Goal: Book appointment/travel/reservation

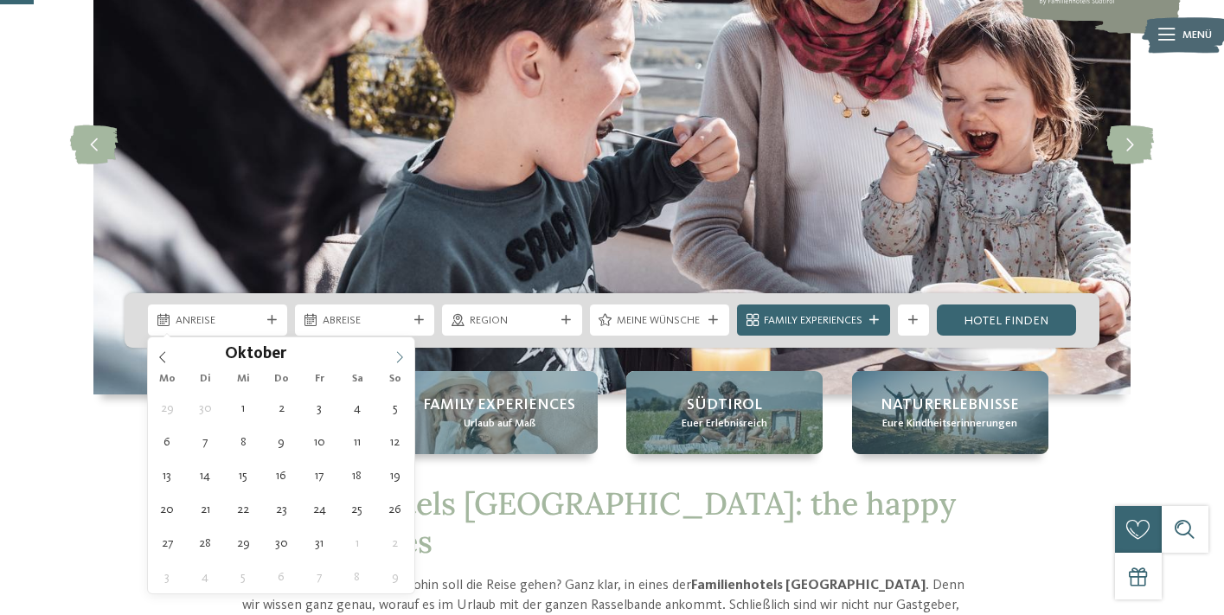
click at [404, 360] on icon at bounding box center [399, 357] width 12 height 12
type input "****"
click at [404, 360] on icon at bounding box center [399, 357] width 12 height 12
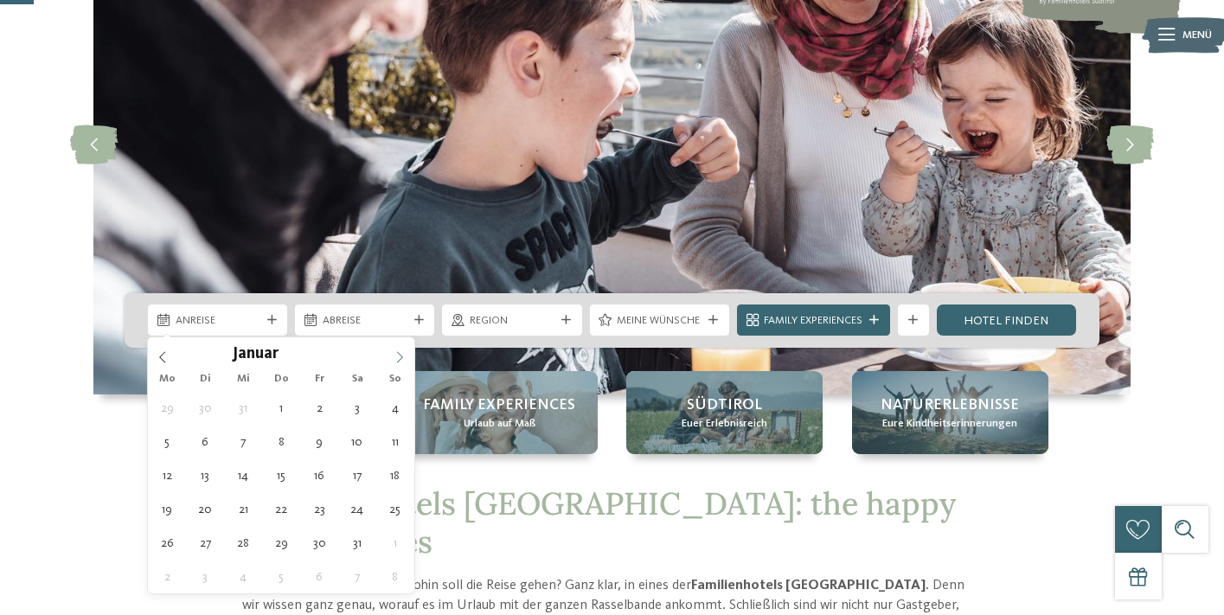
click at [393, 356] on span at bounding box center [399, 351] width 29 height 29
type div "25.04.2026"
type input "****"
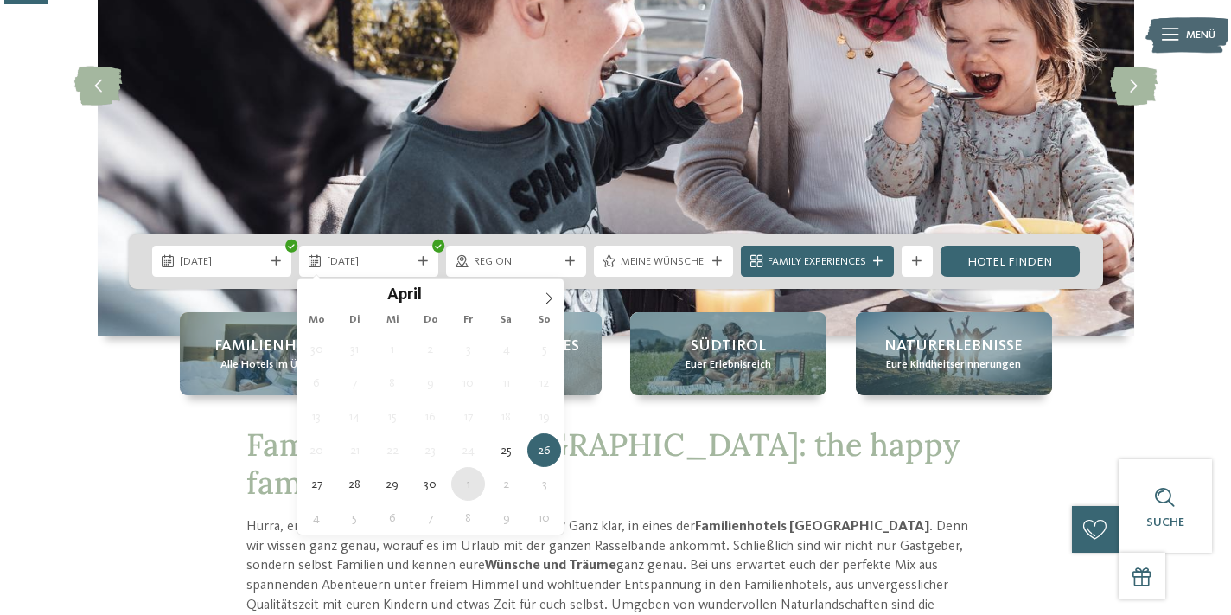
scroll to position [240, 0]
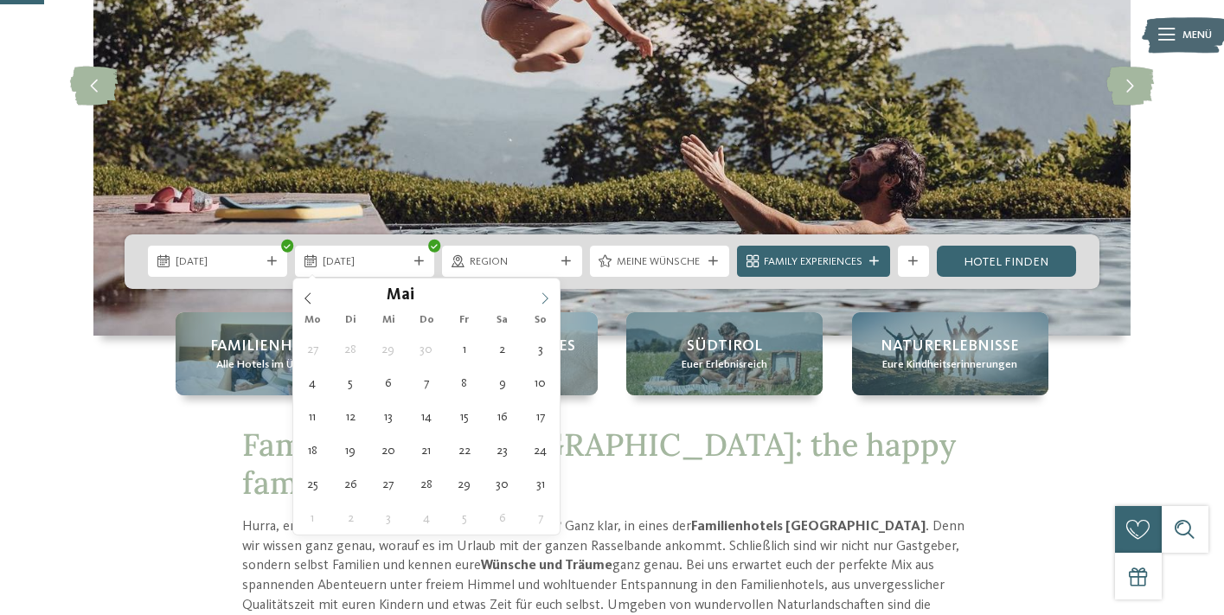
click at [540, 294] on icon at bounding box center [545, 298] width 12 height 12
type div "06.05.2026"
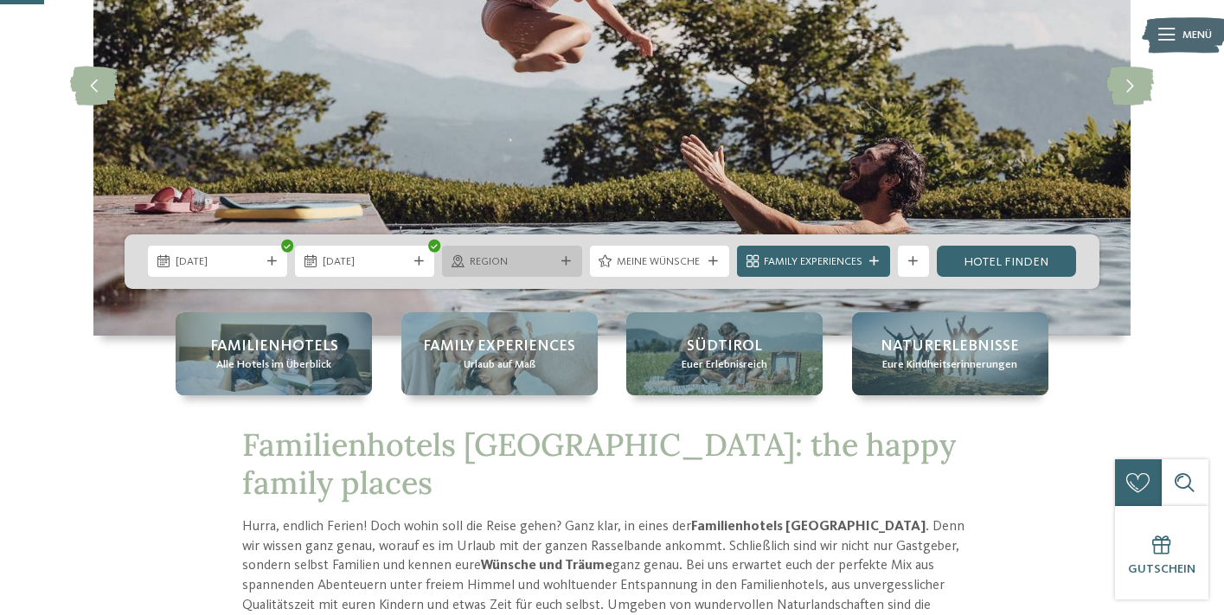
click at [542, 260] on span "Region" at bounding box center [512, 262] width 85 height 16
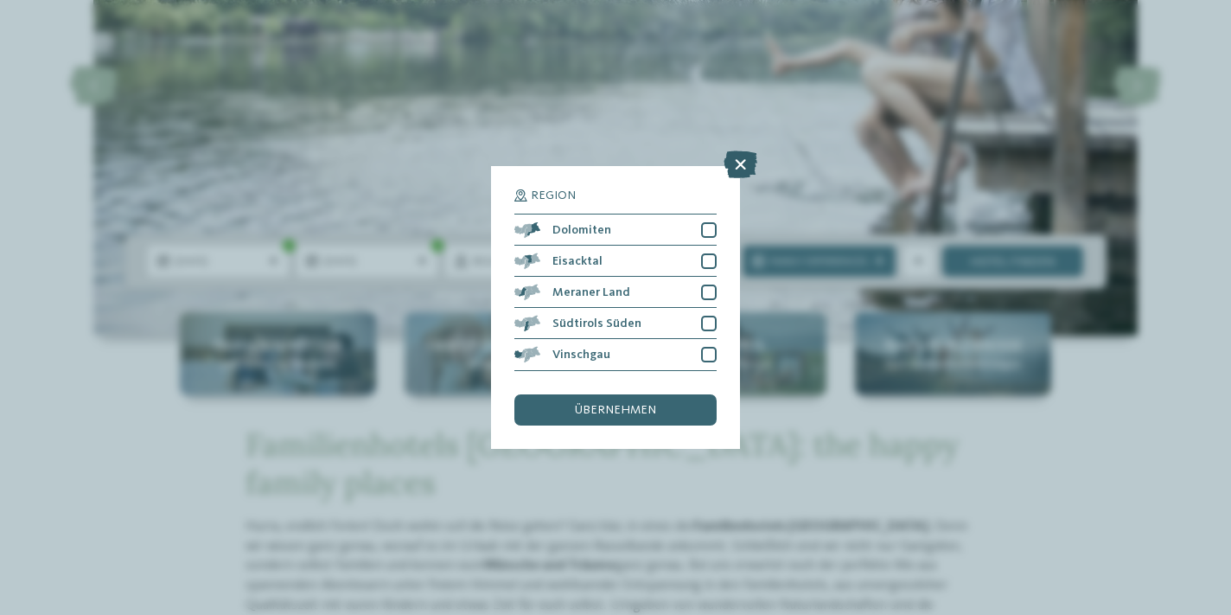
click at [740, 151] on icon at bounding box center [741, 165] width 34 height 28
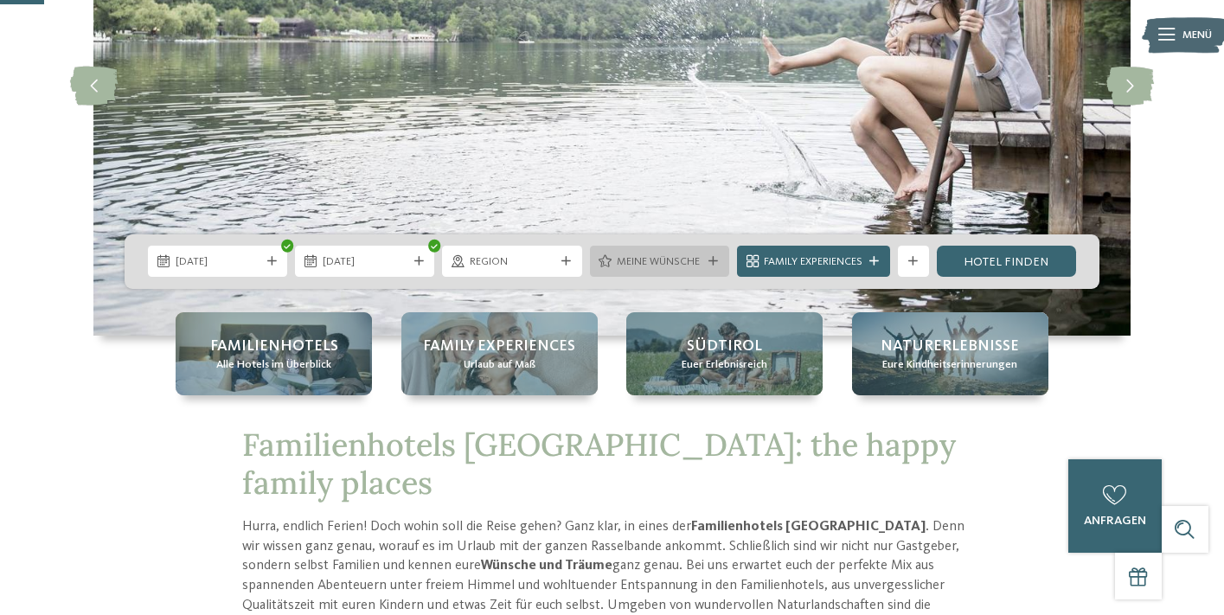
click at [679, 256] on span "Meine Wünsche" at bounding box center [659, 262] width 85 height 16
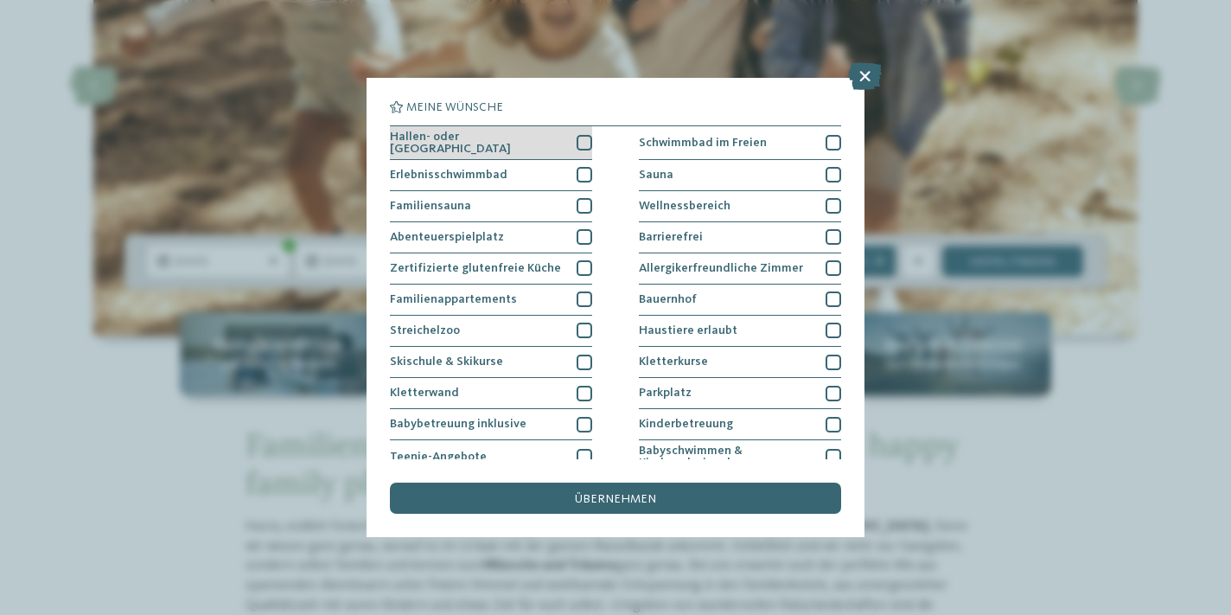
click at [586, 140] on div at bounding box center [585, 143] width 16 height 16
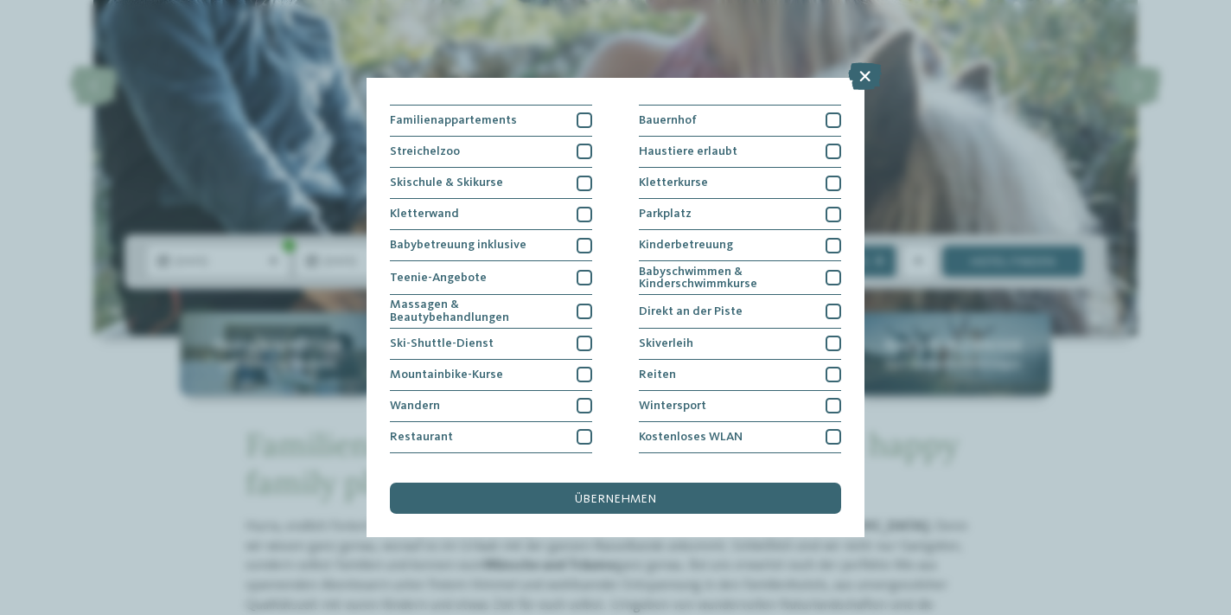
scroll to position [183, 0]
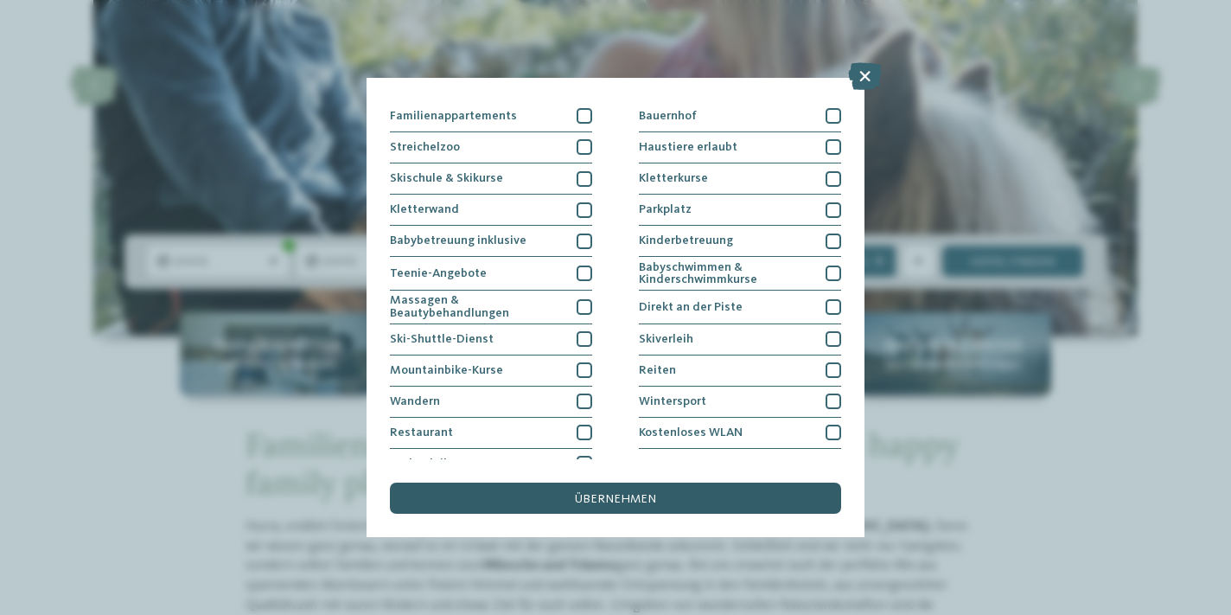
click at [614, 493] on span "übernehmen" at bounding box center [615, 499] width 81 height 12
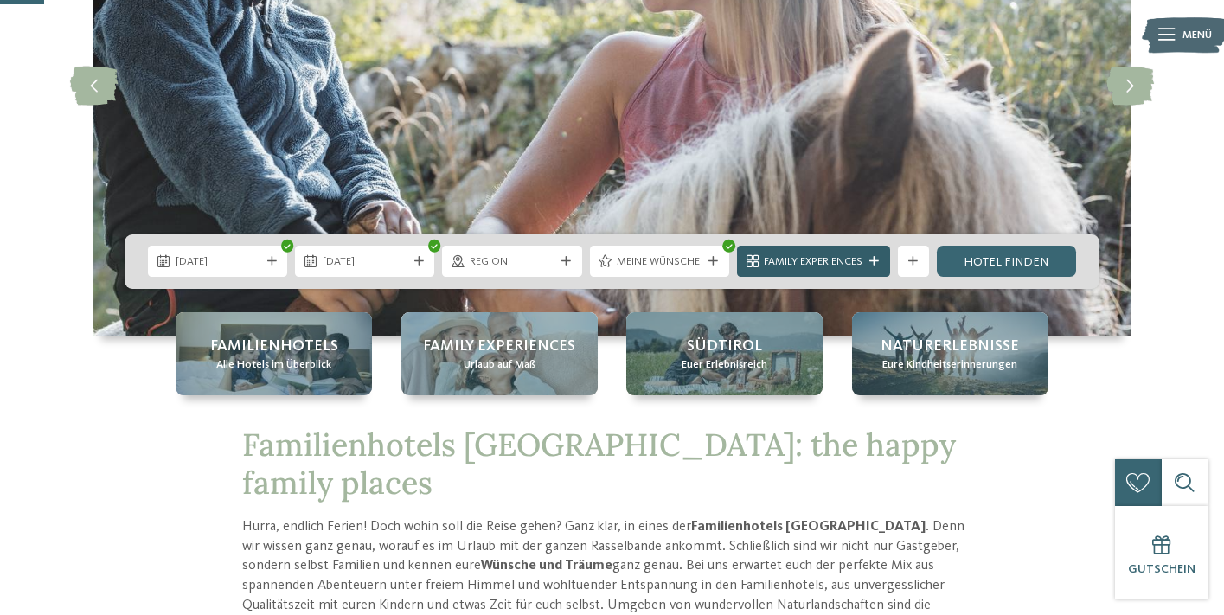
click at [846, 262] on span "Family Experiences" at bounding box center [813, 262] width 99 height 16
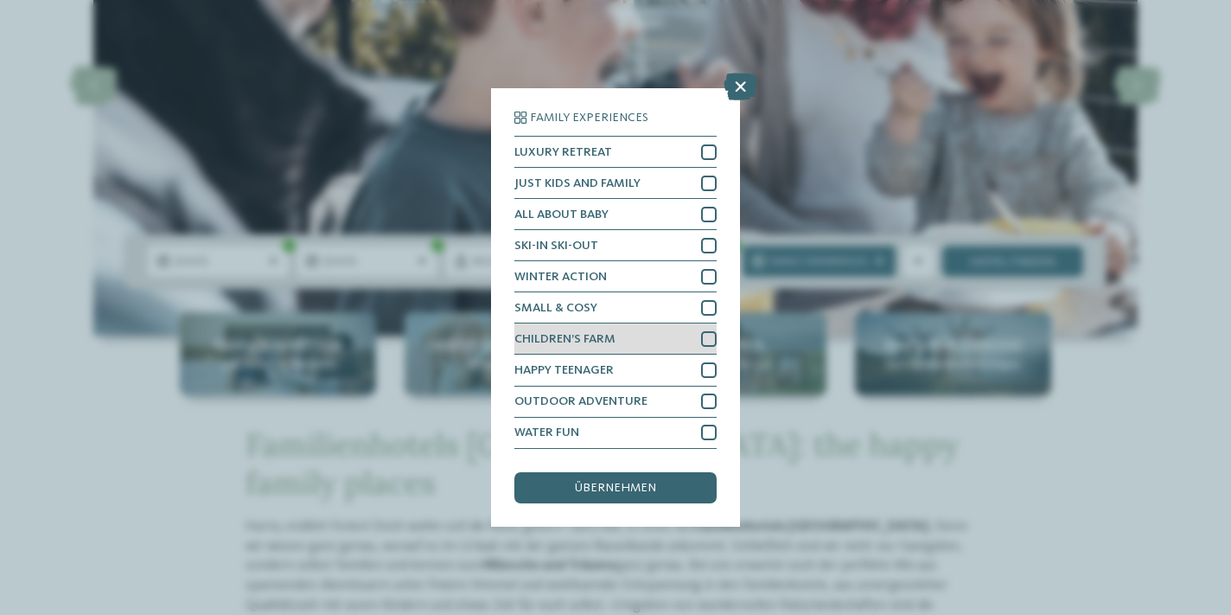
scroll to position [41, 0]
click at [743, 73] on icon at bounding box center [741, 87] width 34 height 28
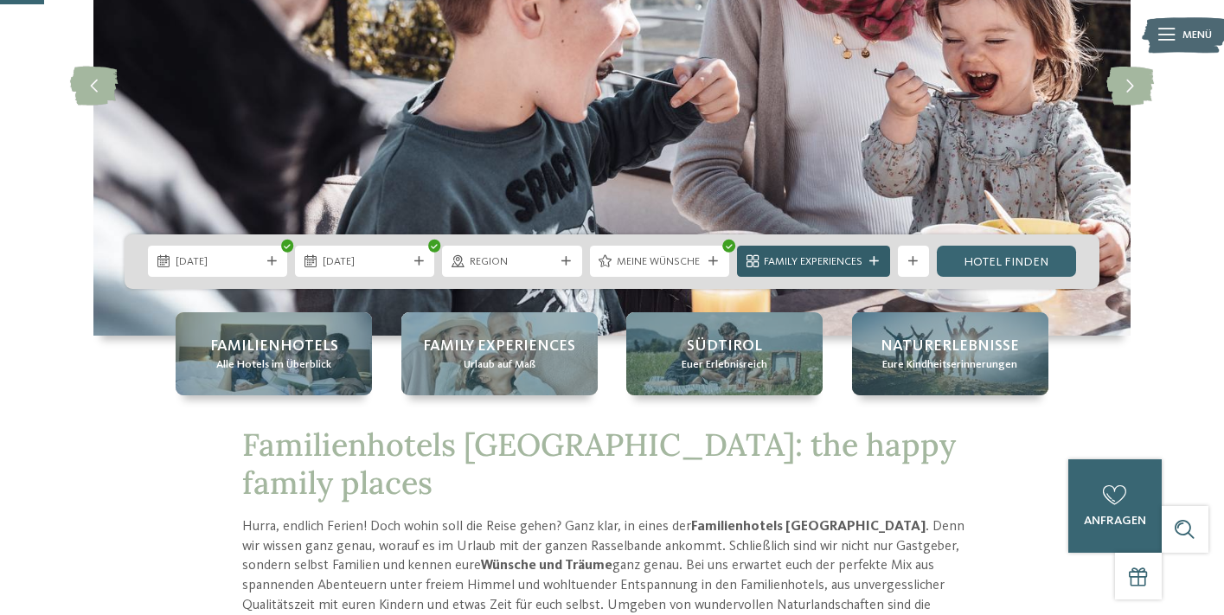
click at [858, 257] on span "Family Experiences" at bounding box center [813, 262] width 99 height 16
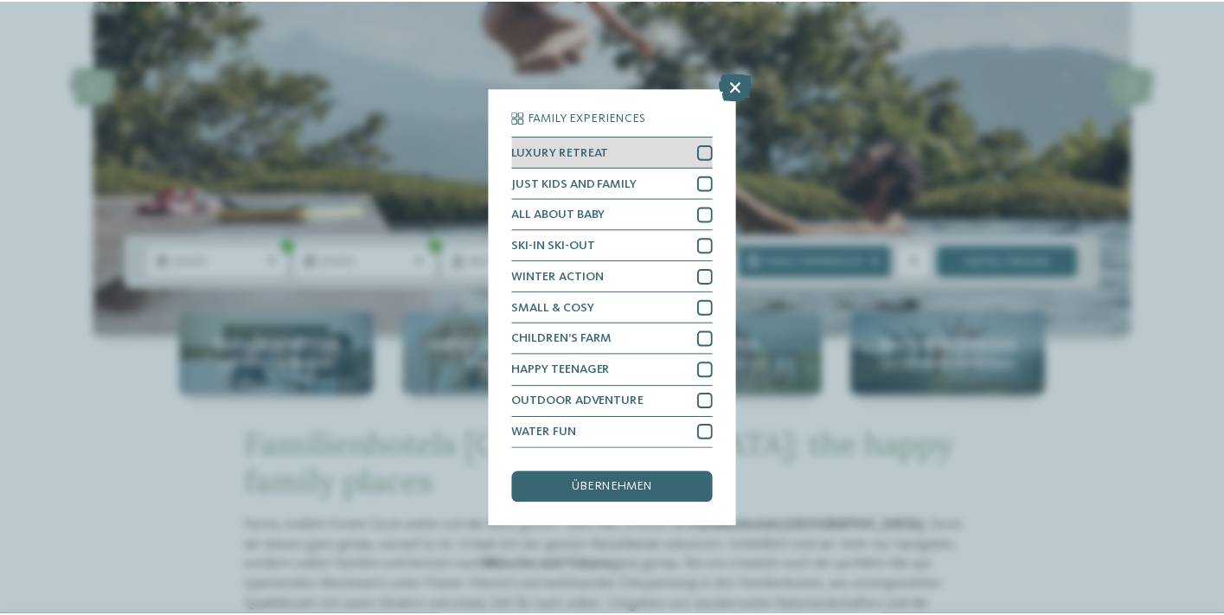
scroll to position [0, 0]
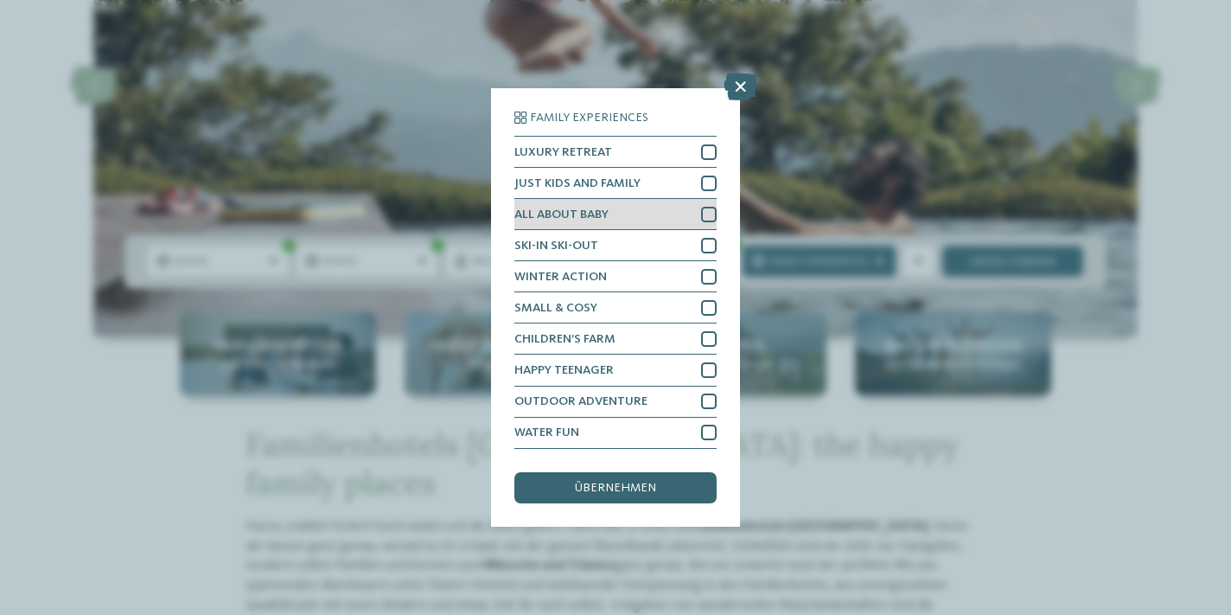
click at [710, 207] on div at bounding box center [709, 215] width 16 height 16
click at [707, 213] on div "ALL ABOUT BABY" at bounding box center [615, 214] width 202 height 31
click at [736, 79] on icon at bounding box center [741, 87] width 34 height 28
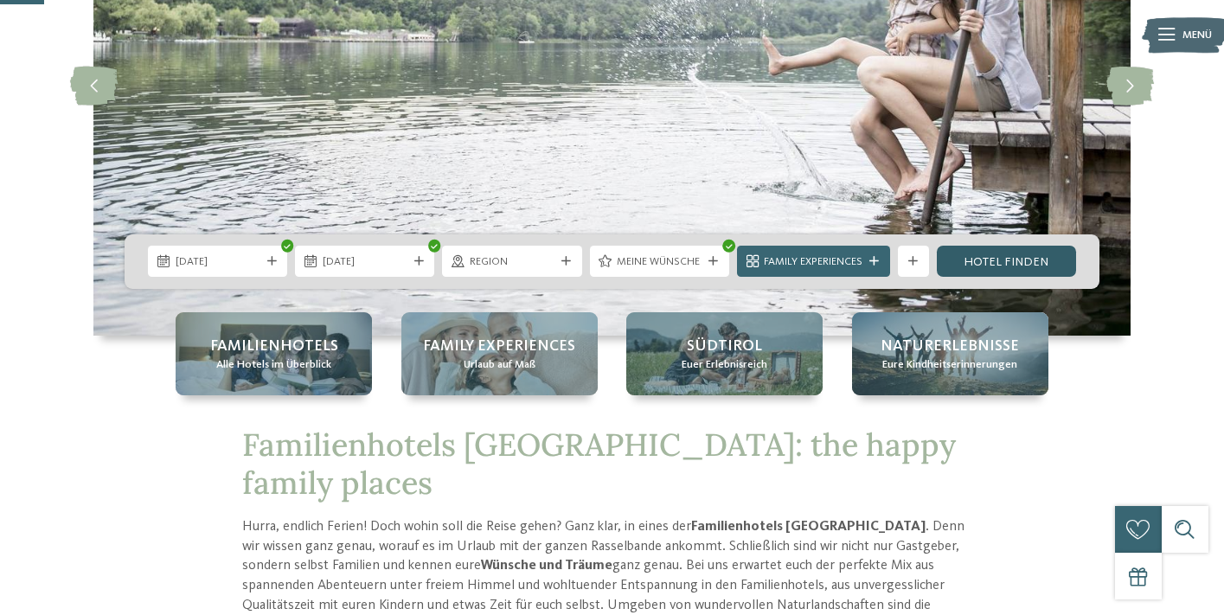
click at [1007, 252] on link "Hotel finden" at bounding box center [1005, 261] width 139 height 31
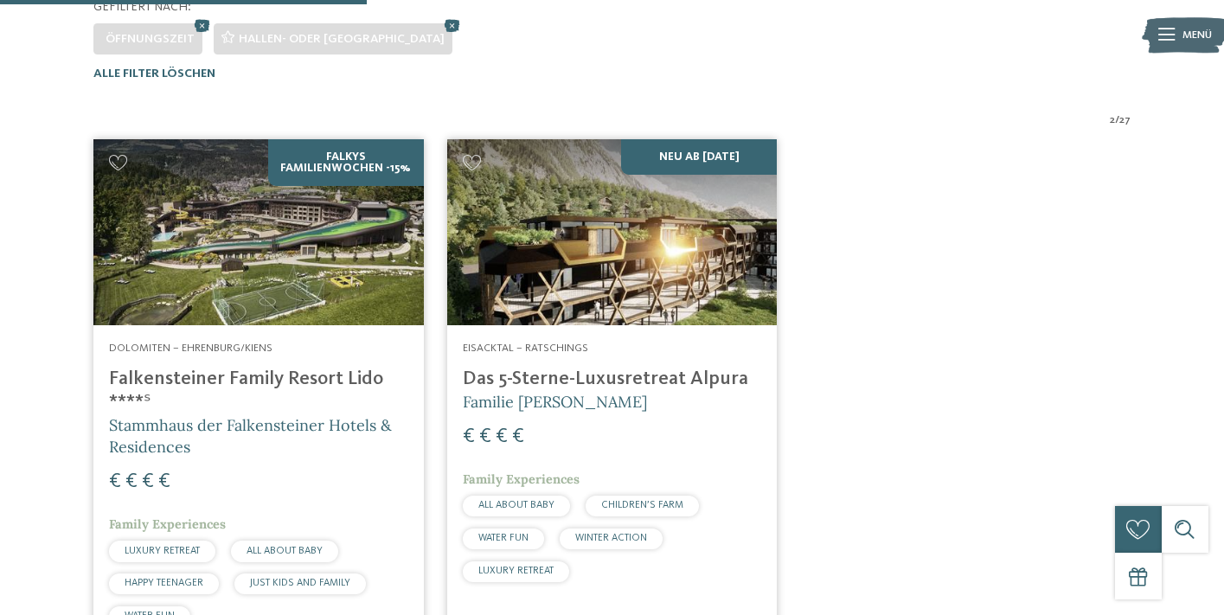
scroll to position [480, 0]
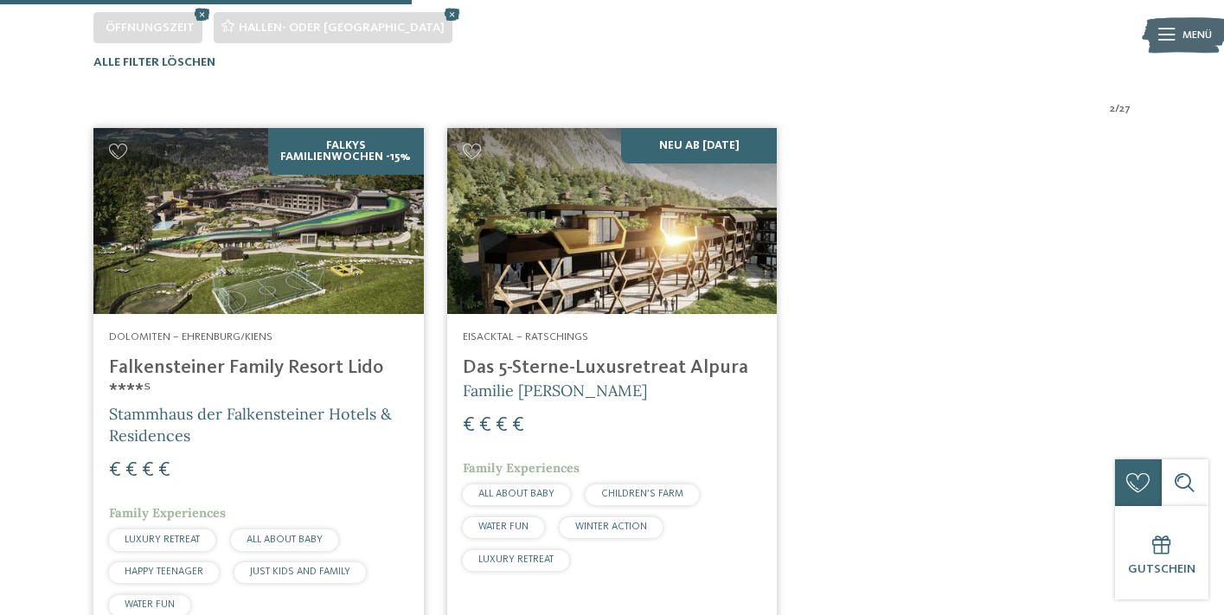
click at [338, 219] on img at bounding box center [258, 221] width 330 height 186
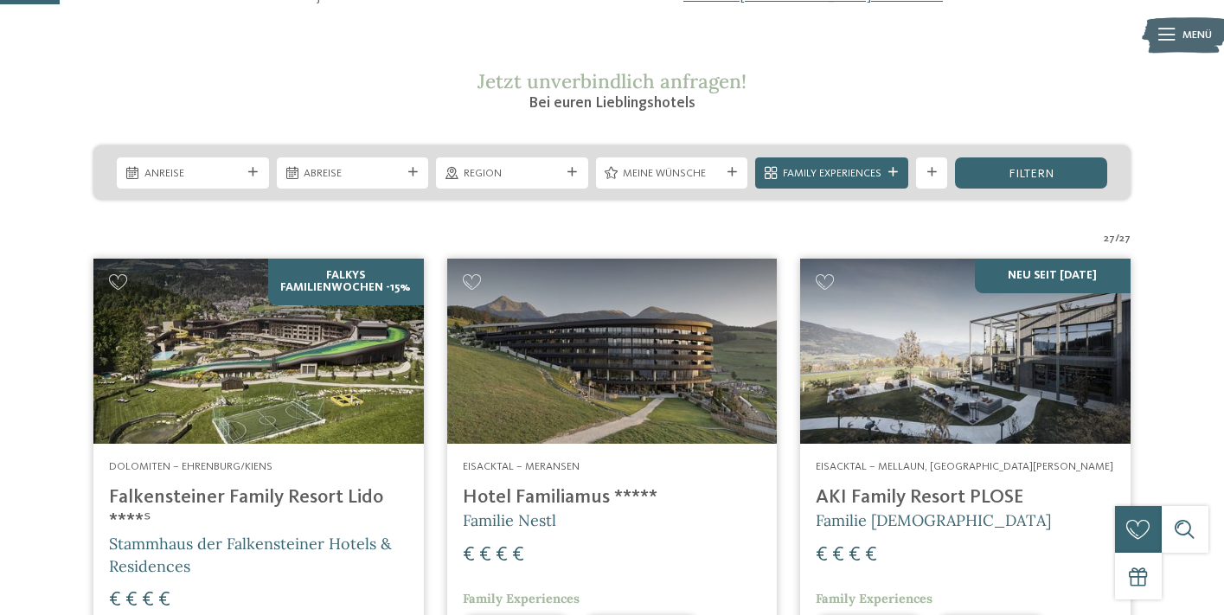
scroll to position [253, 0]
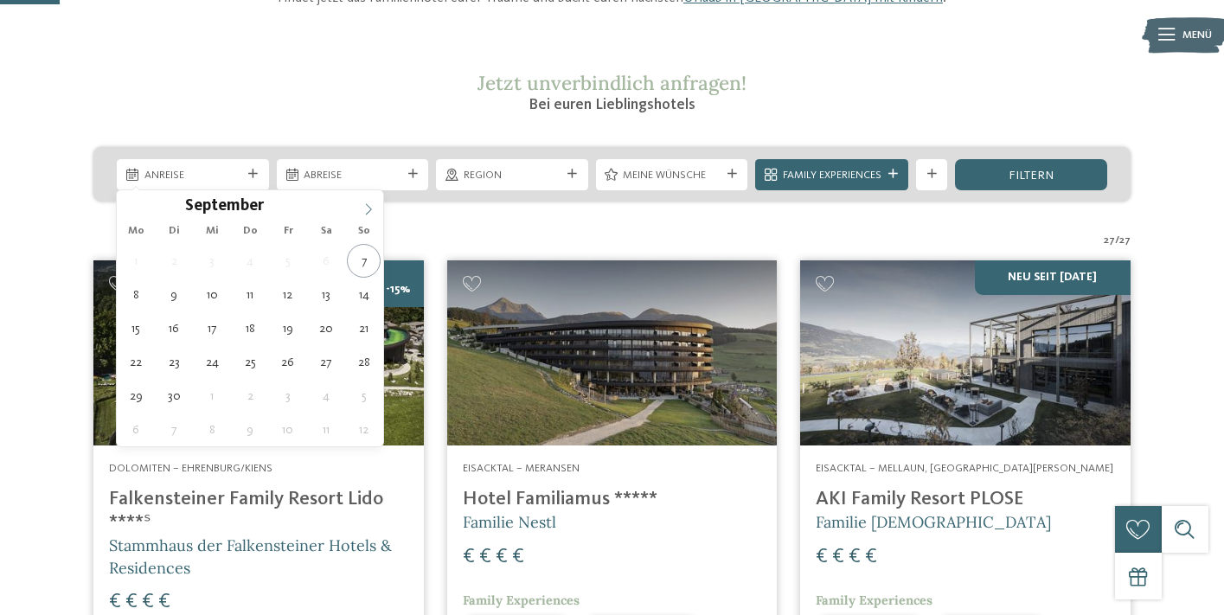
click at [364, 217] on span at bounding box center [368, 204] width 29 height 29
type input "****"
click at [364, 217] on span at bounding box center [368, 204] width 29 height 29
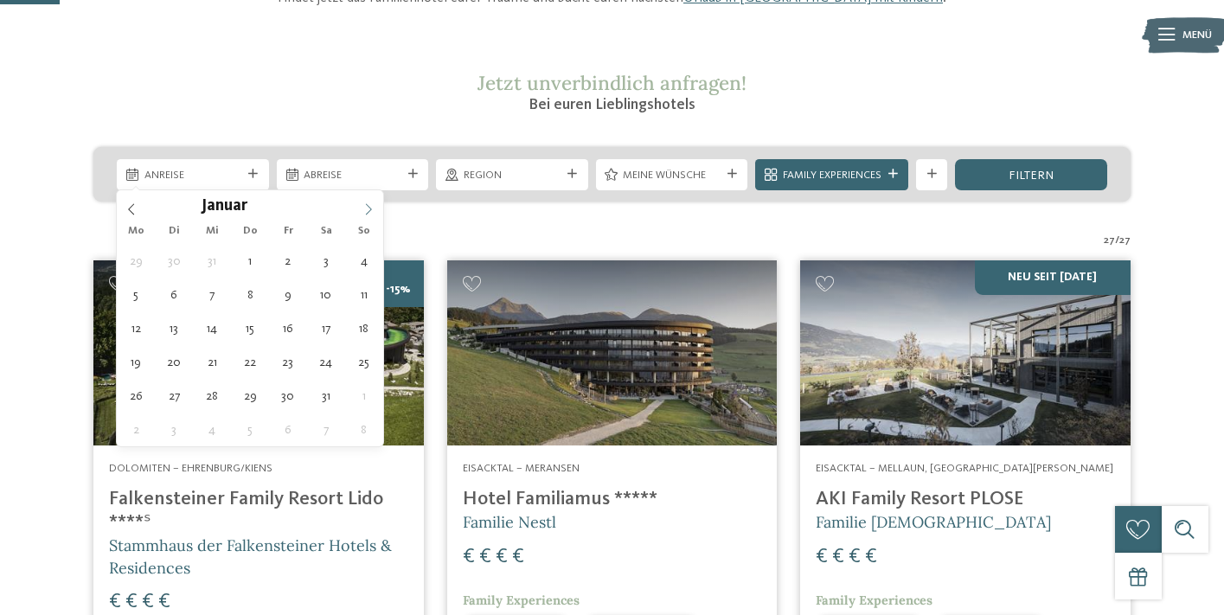
click at [364, 217] on span at bounding box center [368, 204] width 29 height 29
click at [130, 202] on span at bounding box center [131, 204] width 29 height 29
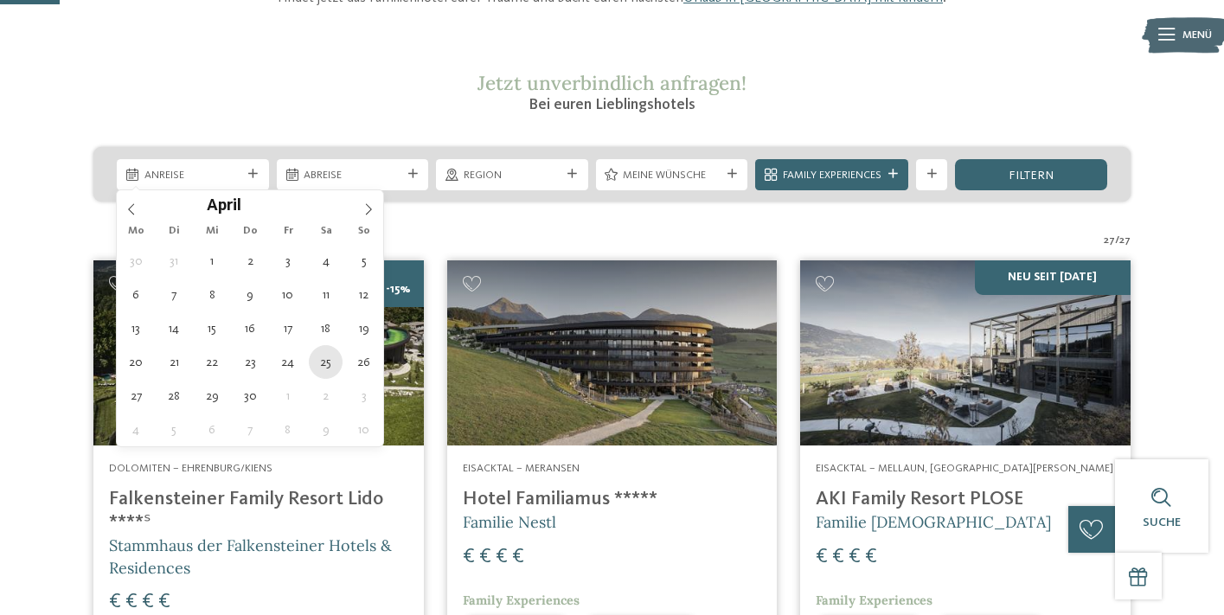
type div "25.04.2026"
type input "****"
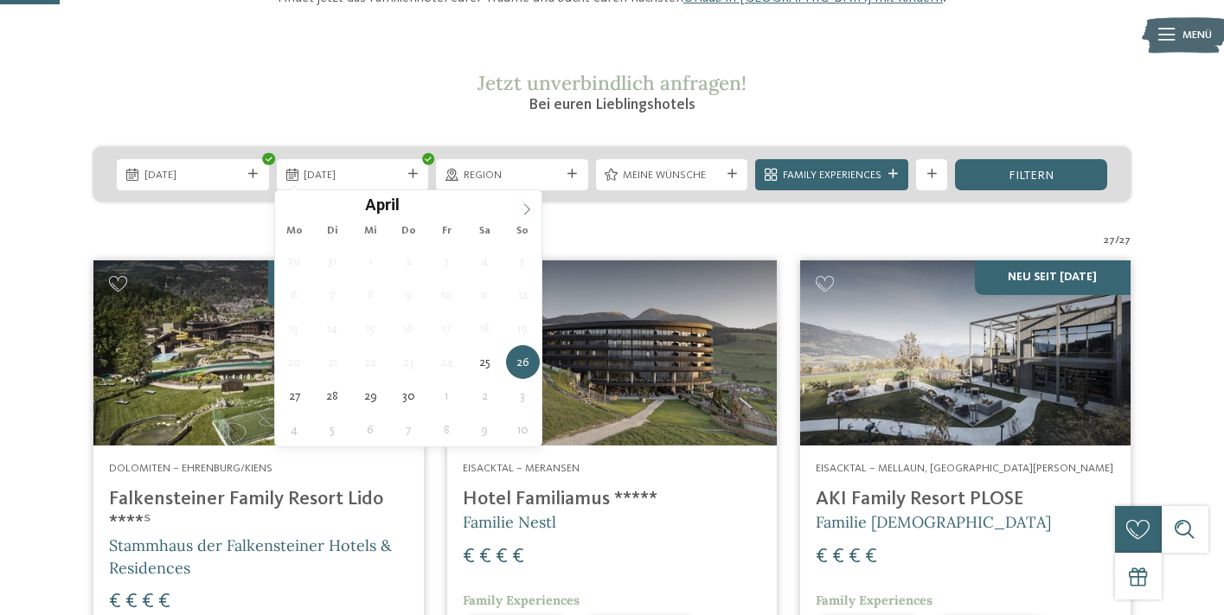
click at [521, 206] on icon at bounding box center [527, 209] width 12 height 12
type div "06.05.2026"
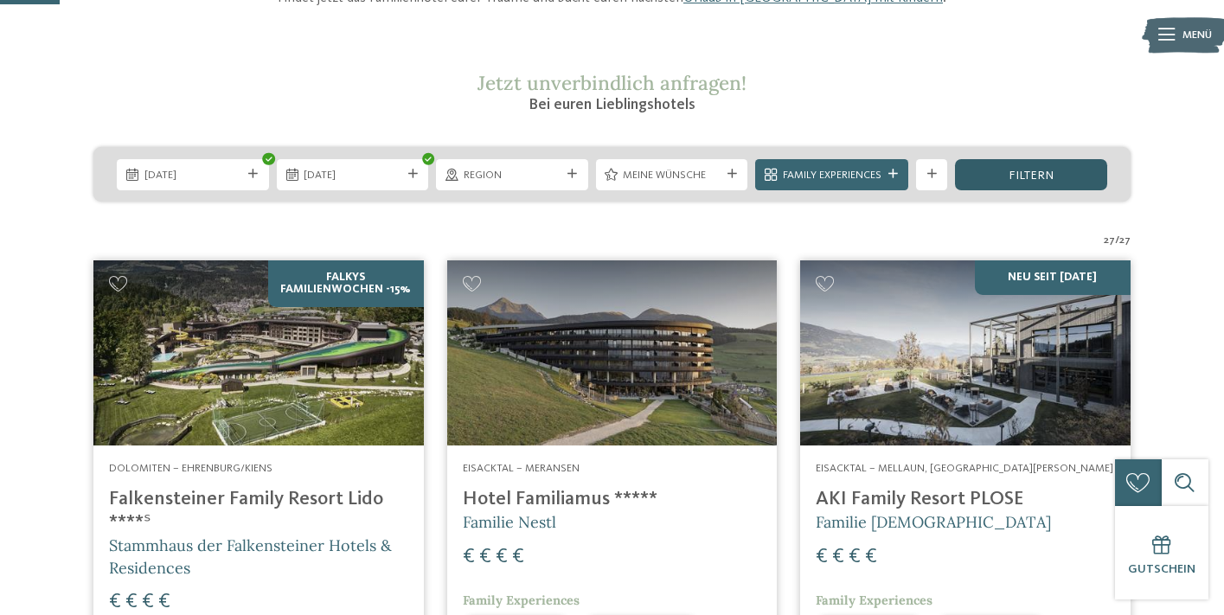
click at [1043, 186] on div "filtern" at bounding box center [1031, 174] width 152 height 31
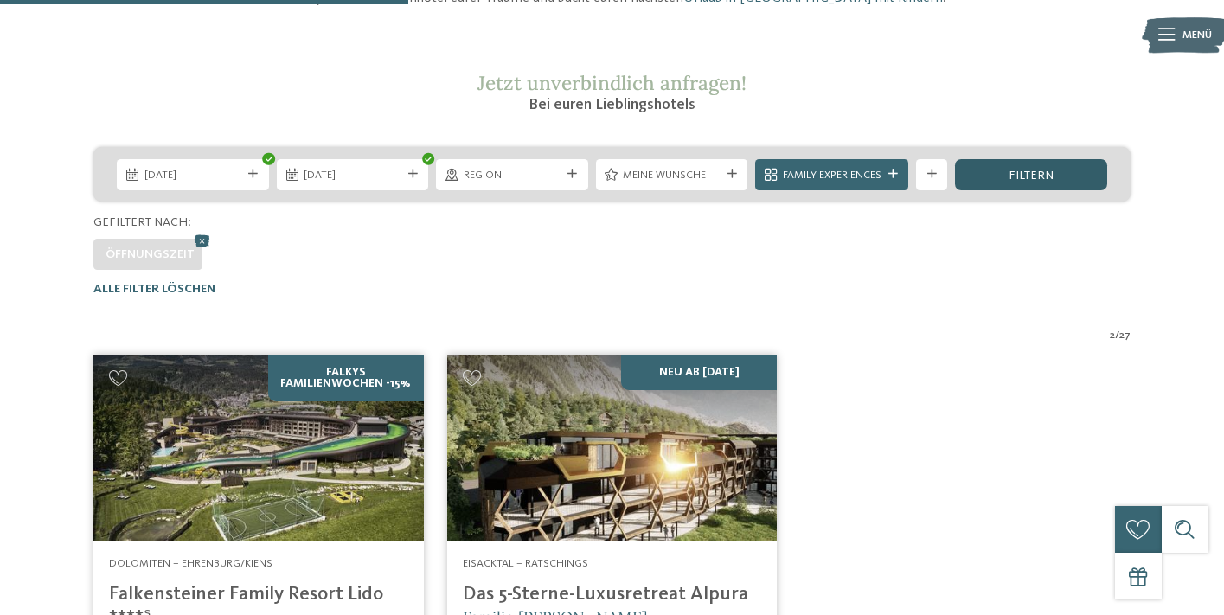
scroll to position [497, 0]
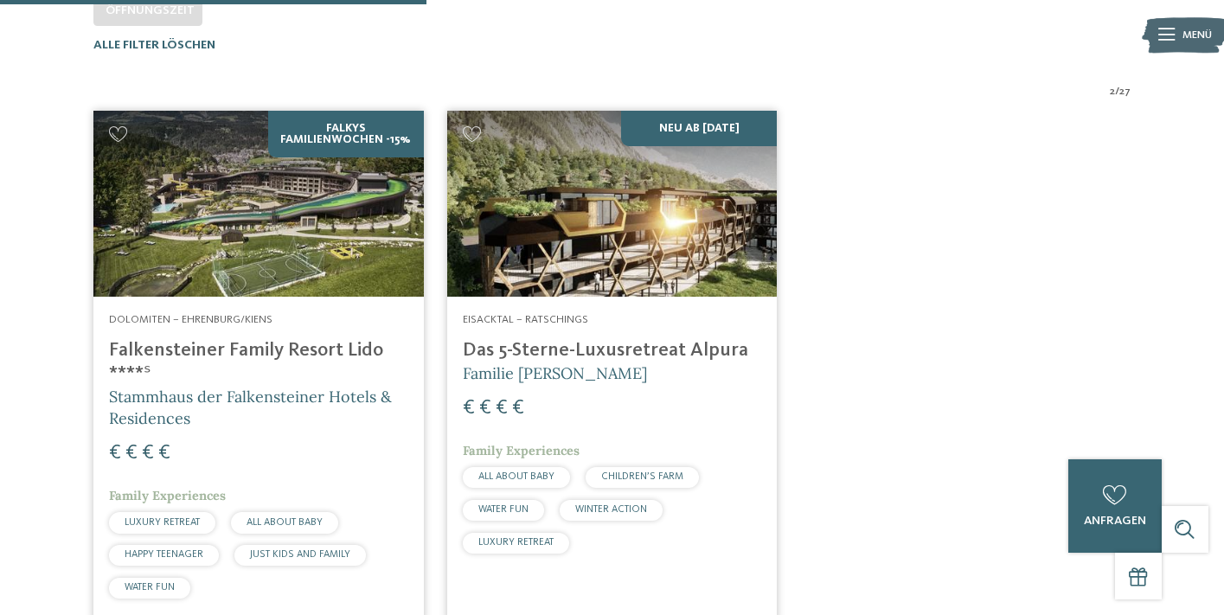
click at [606, 246] on img at bounding box center [612, 204] width 330 height 186
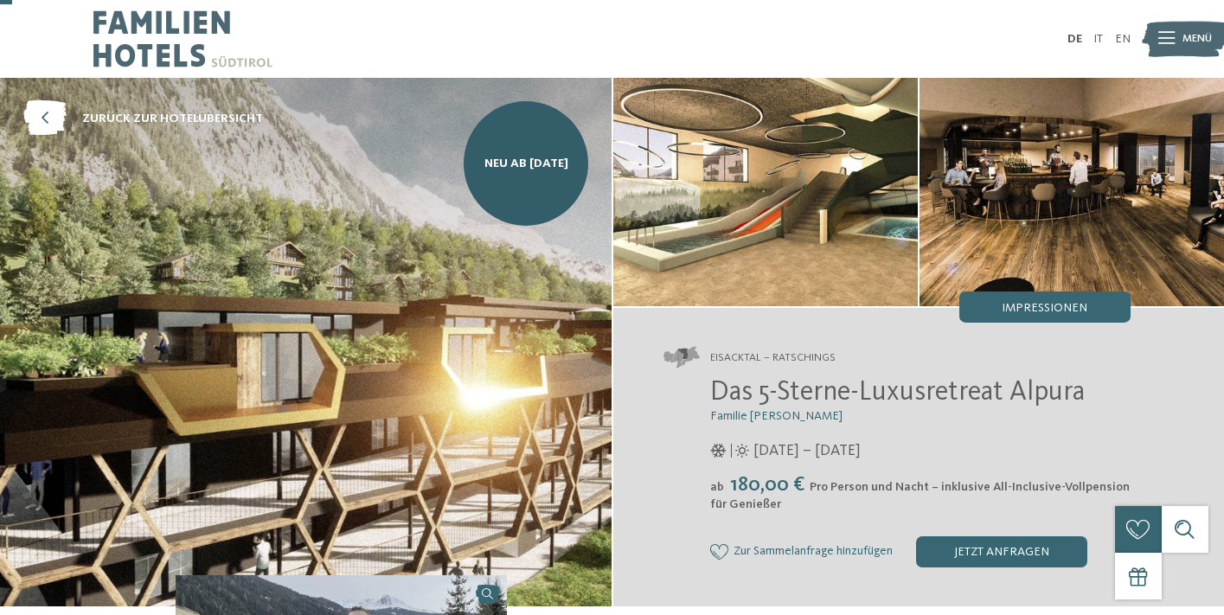
scroll to position [57, 0]
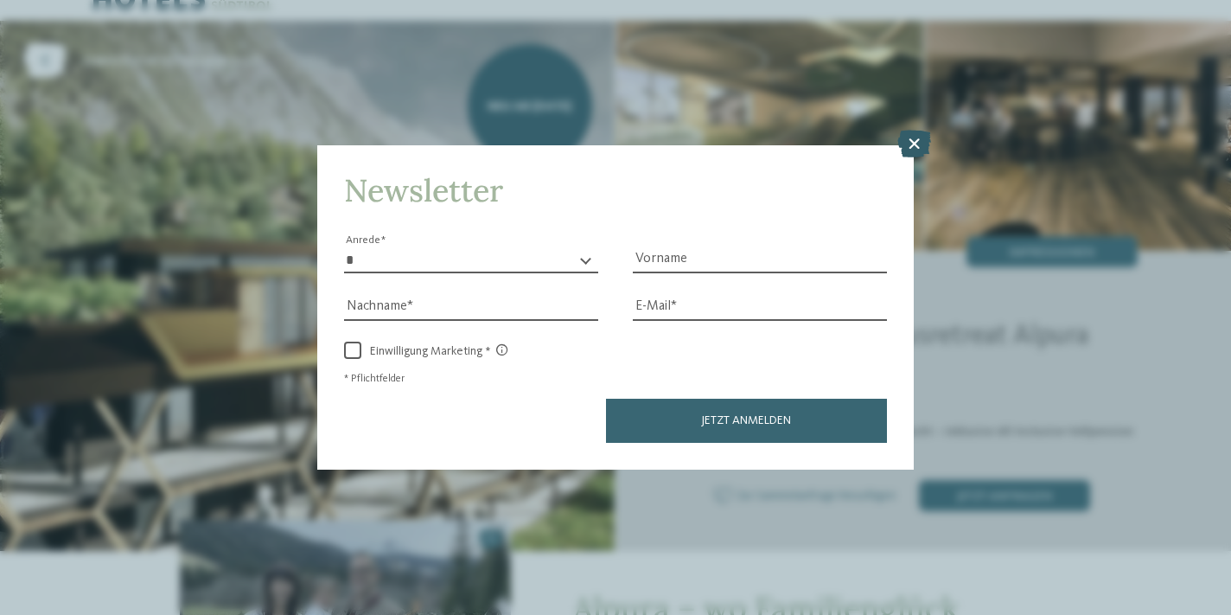
click at [905, 130] on icon at bounding box center [915, 144] width 34 height 28
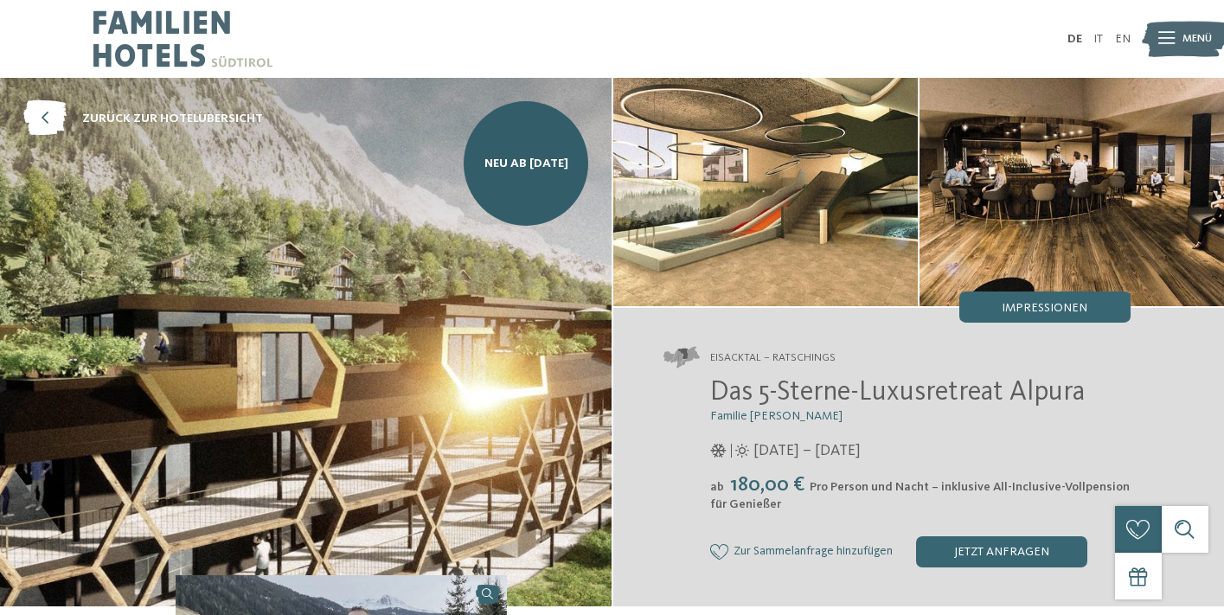
scroll to position [0, 0]
click at [50, 112] on icon at bounding box center [44, 118] width 43 height 35
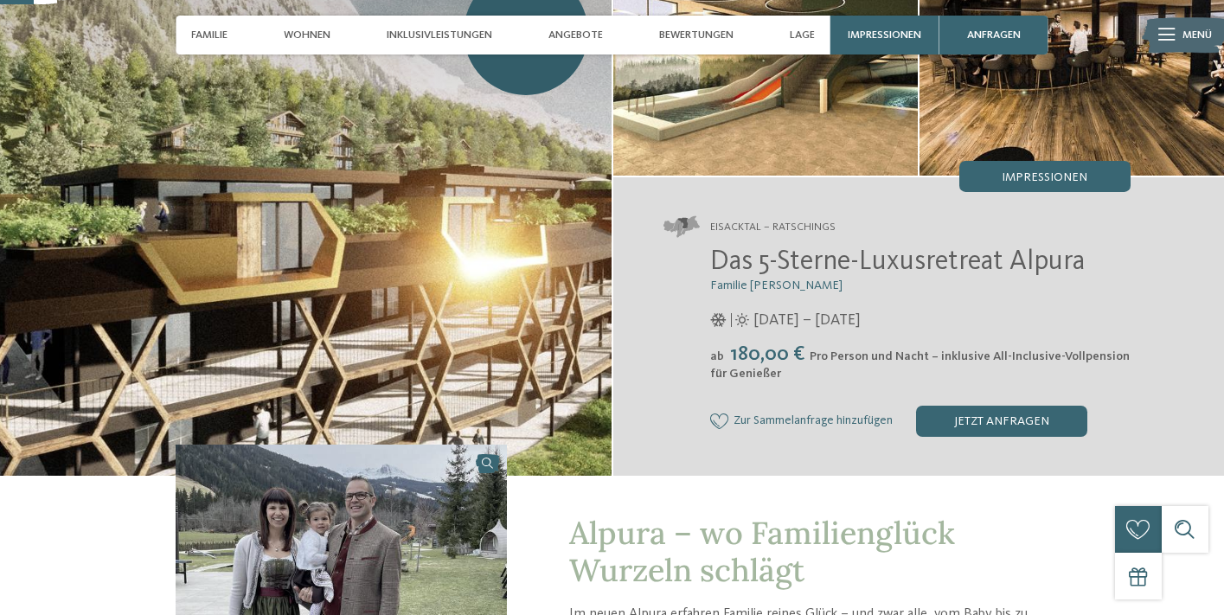
click at [1158, 40] on icon at bounding box center [1166, 35] width 16 height 12
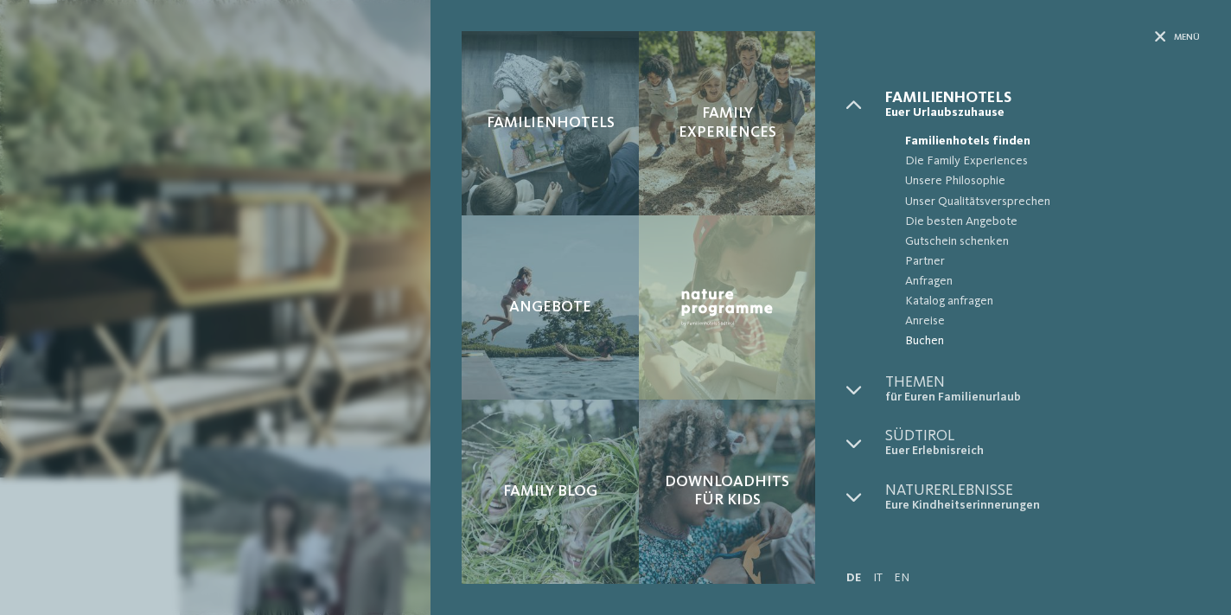
click at [930, 336] on span "Buchen" at bounding box center [1052, 341] width 295 height 20
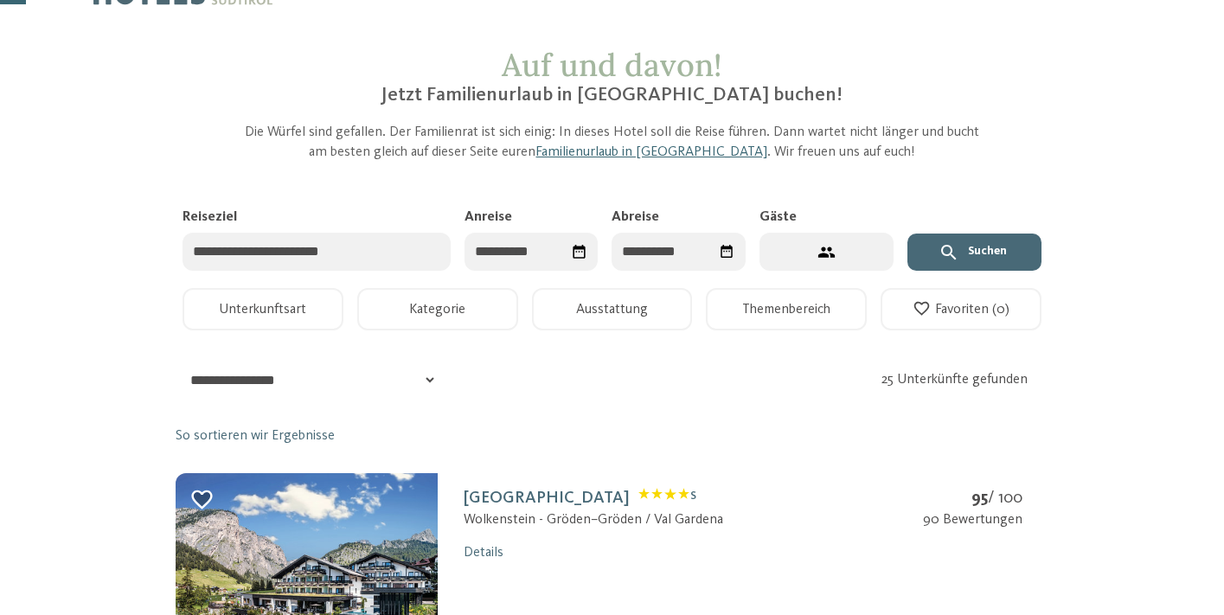
scroll to position [64, 0]
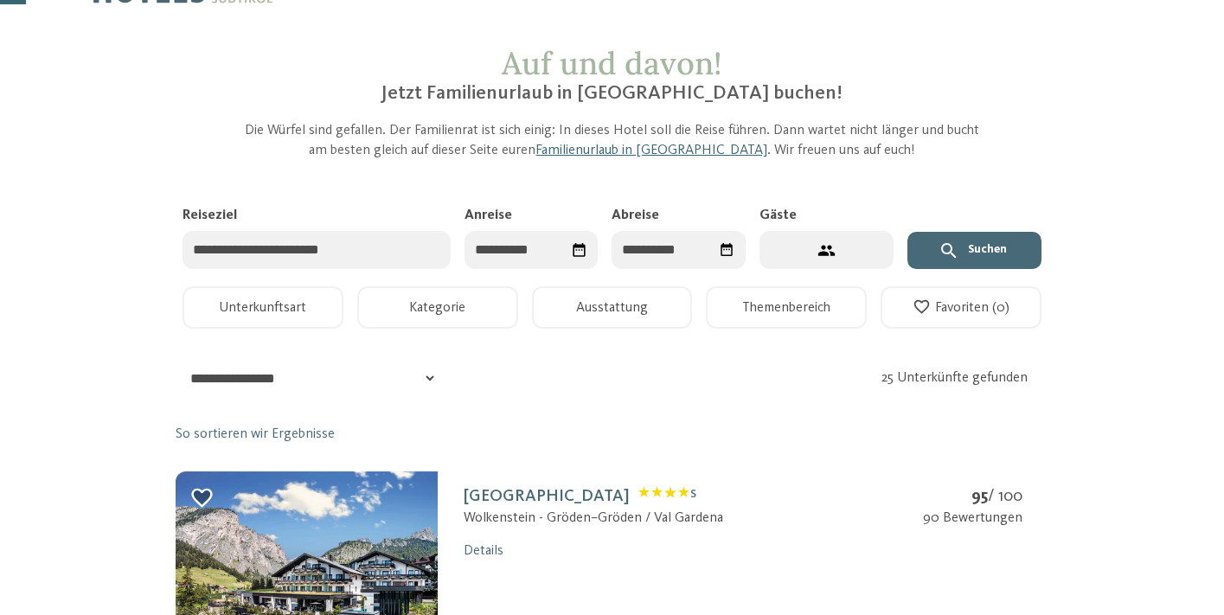
click at [548, 265] on input "Anreise" at bounding box center [531, 250] width 134 height 39
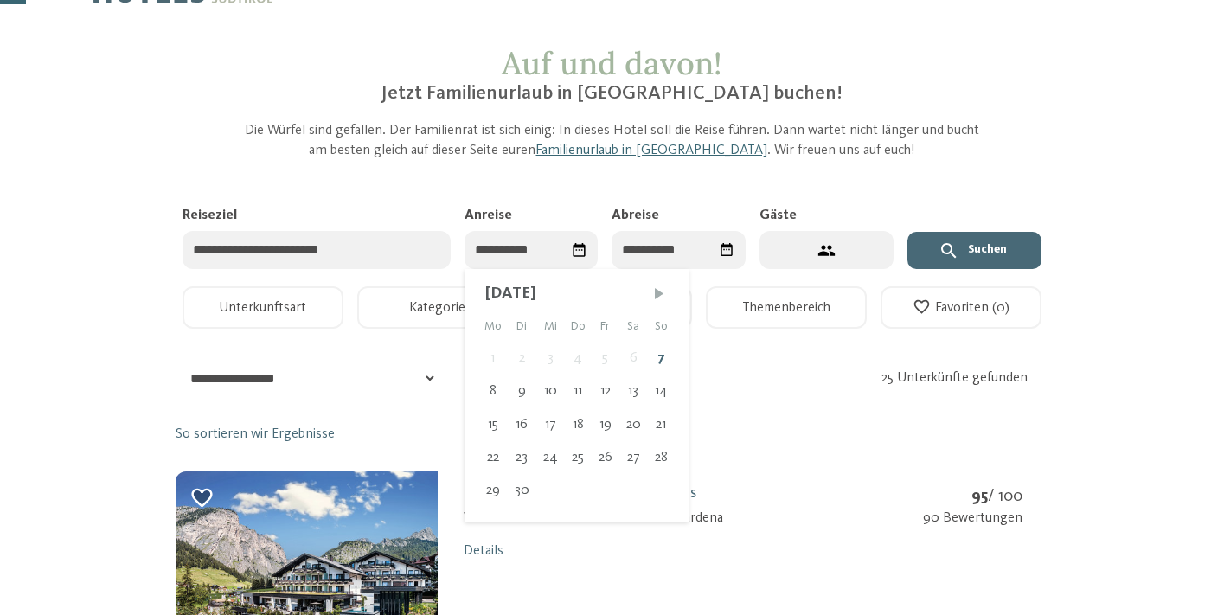
click at [657, 288] on span "Nächster Monat" at bounding box center [658, 292] width 17 height 17
click at [657, 288] on span "Nächster Monat" at bounding box center [657, 292] width 17 height 17
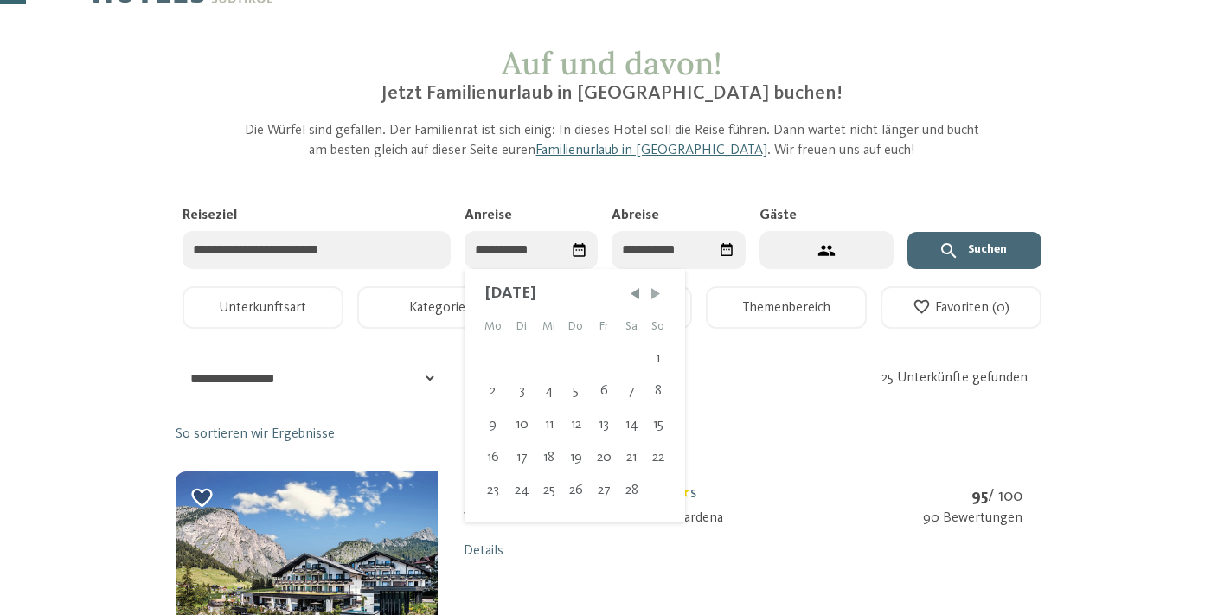
click at [657, 288] on span "Nächster Monat" at bounding box center [655, 292] width 17 height 17
click at [657, 288] on span "Nächster Monat" at bounding box center [657, 292] width 17 height 17
click at [637, 454] on div "25" at bounding box center [632, 457] width 26 height 33
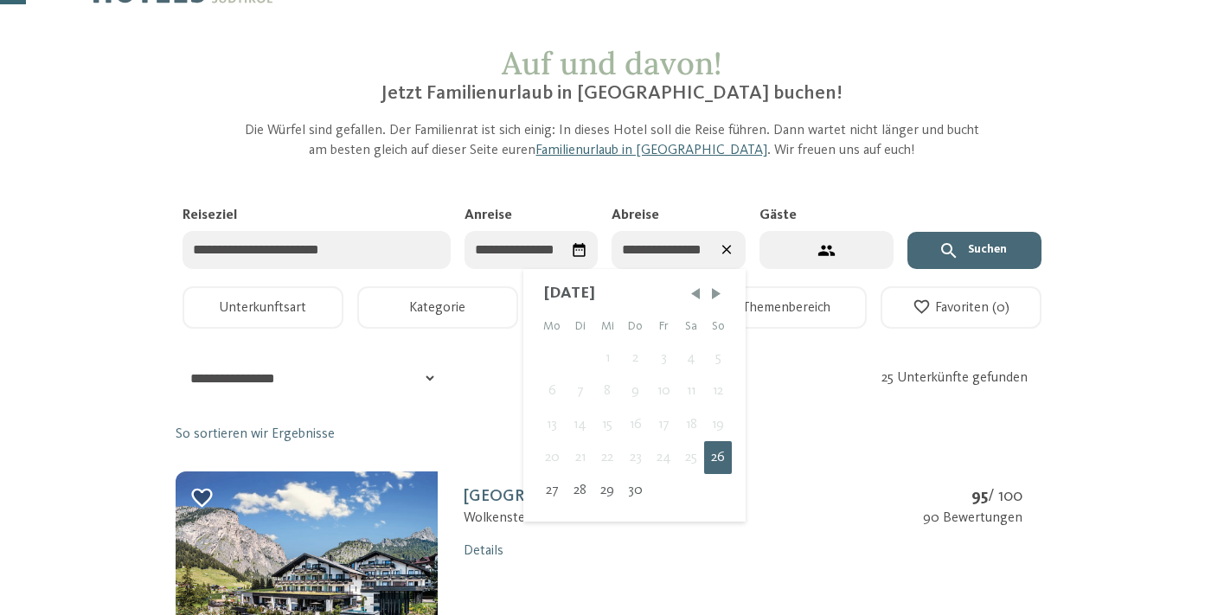
type input "**********"
click at [707, 287] on span "Nächster Monat" at bounding box center [715, 292] width 17 height 17
click at [604, 389] on div "6" at bounding box center [605, 390] width 29 height 33
type input "**********"
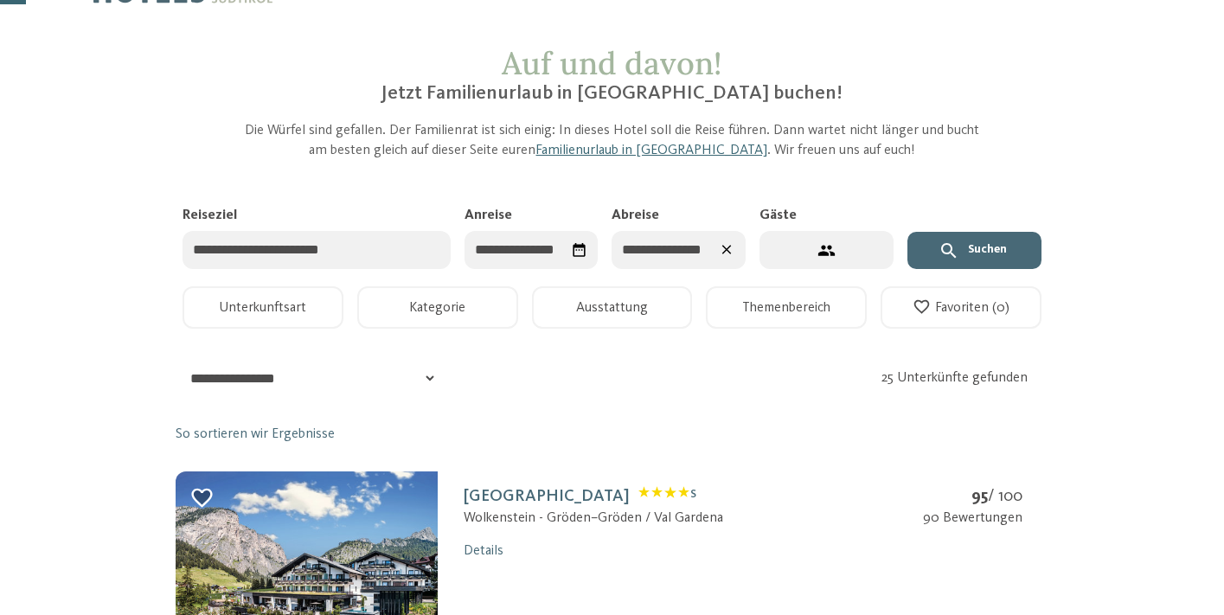
click at [789, 246] on button "2 Gäste – 1 Zimmer" at bounding box center [826, 250] width 134 height 39
select select "*"
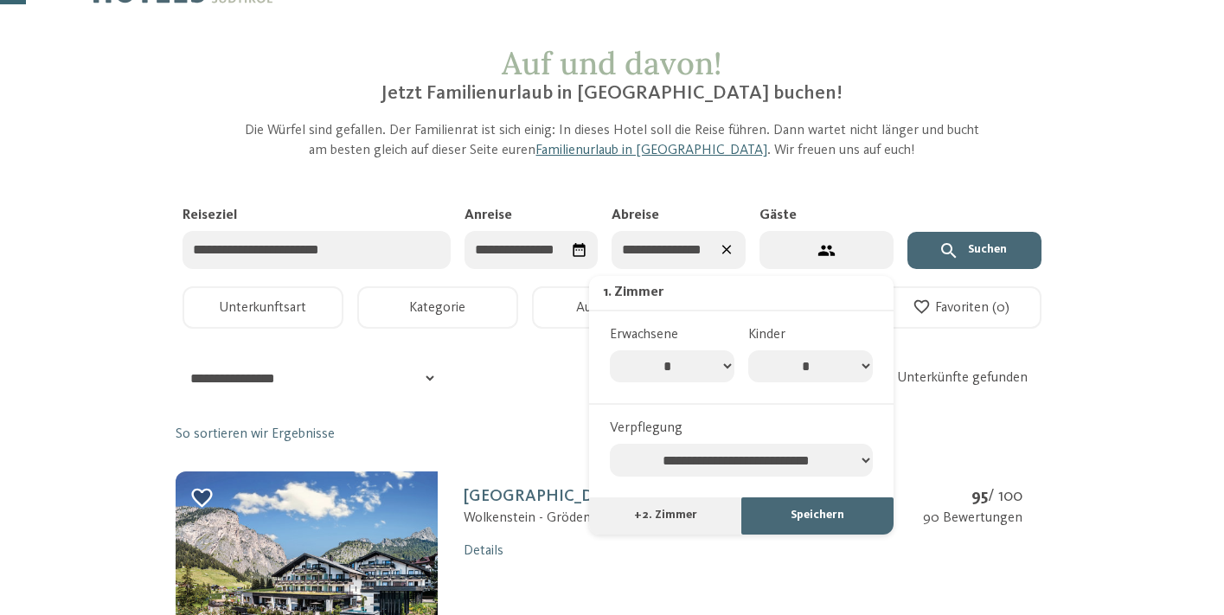
select select "*"
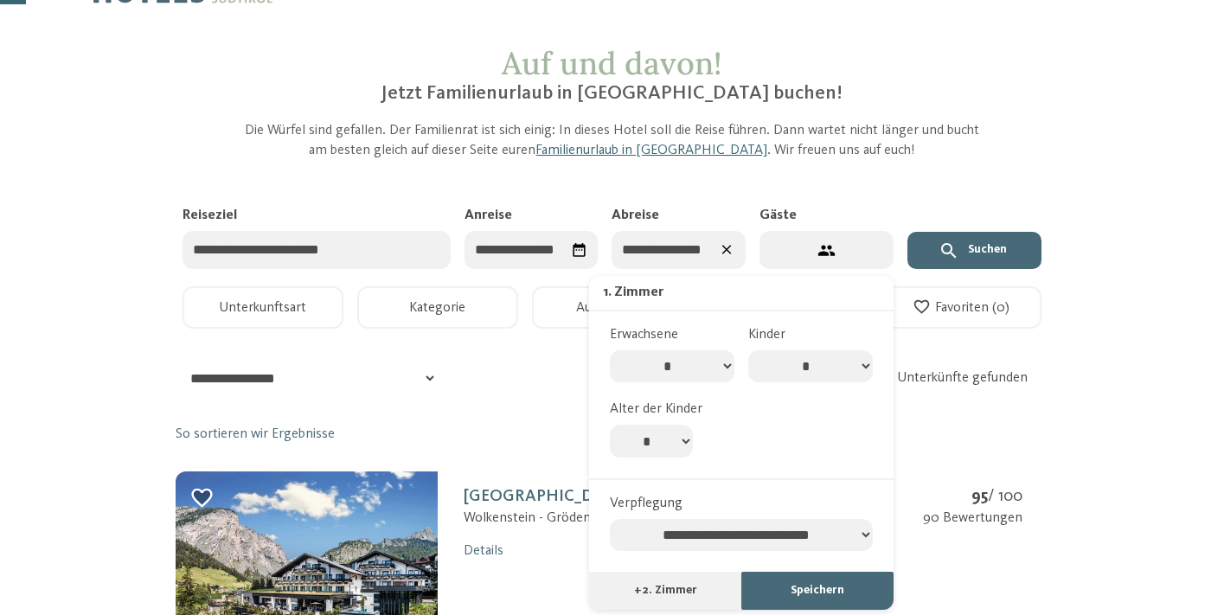
click at [687, 425] on select "* * * * * * * * * * ** ** ** ** ** ** ** **" at bounding box center [651, 441] width 83 height 33
select select "*"
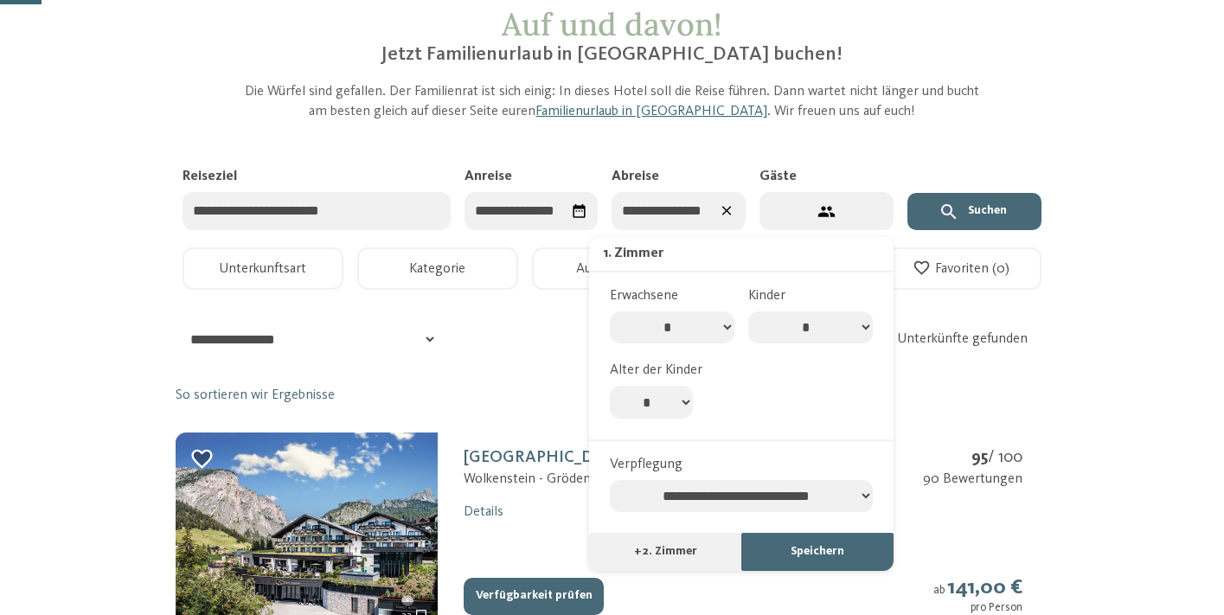
scroll to position [109, 0]
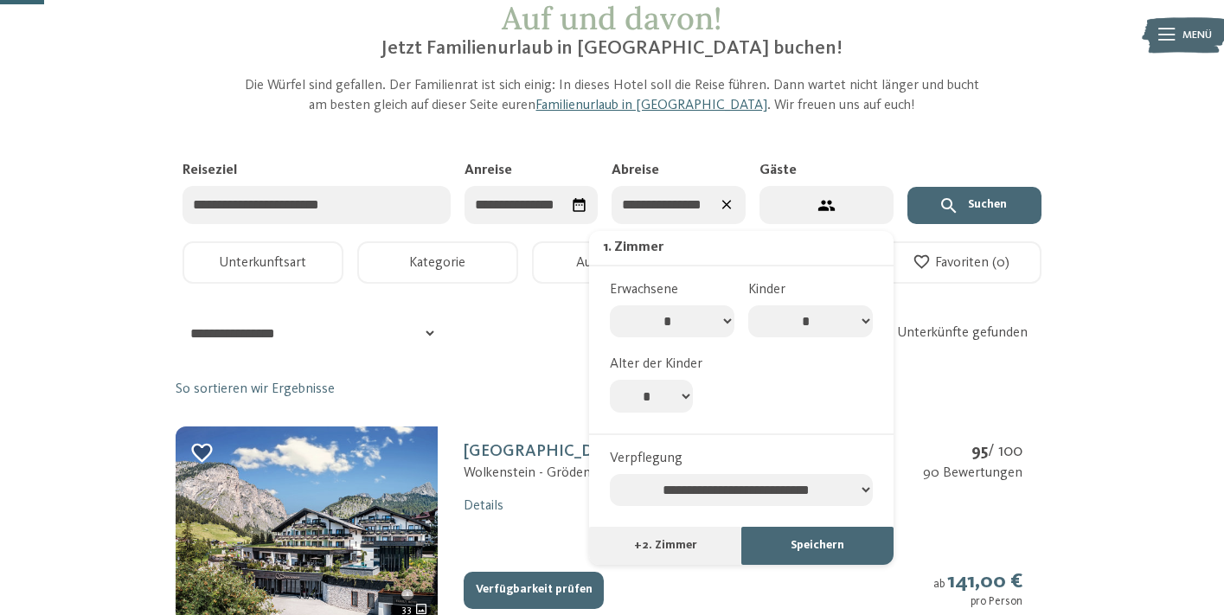
click at [672, 474] on select "**********" at bounding box center [741, 490] width 263 height 33
select select "**********"
click at [832, 527] on button "Speichern" at bounding box center [817, 546] width 152 height 38
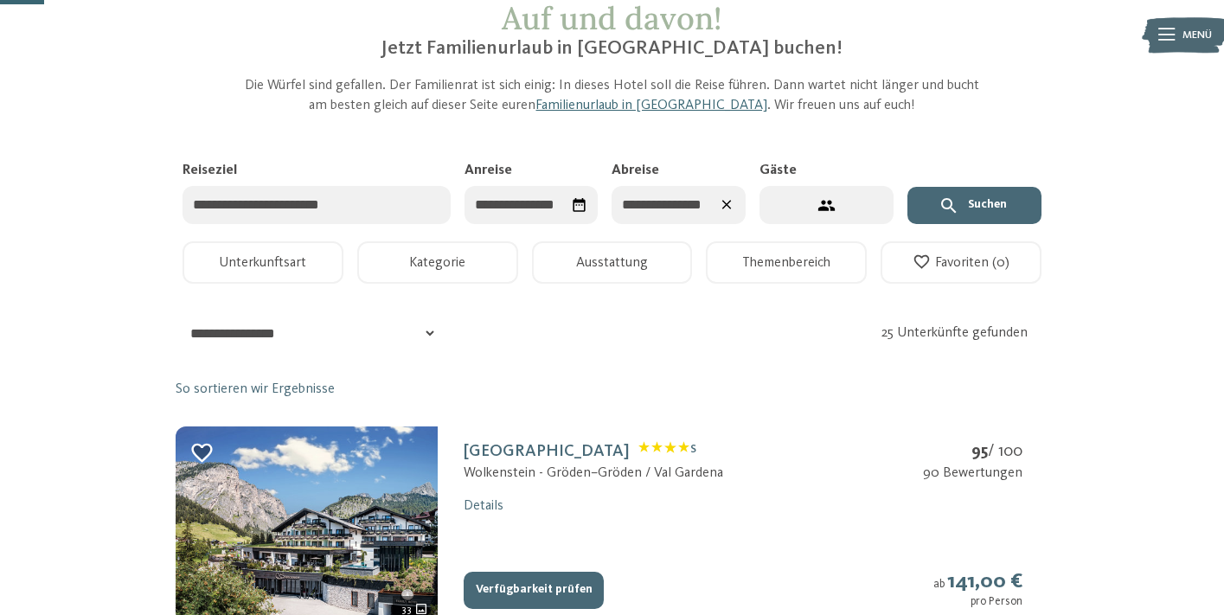
click at [834, 201] on icon "3 Gäste – 1 Zimmer" at bounding box center [826, 205] width 18 height 18
select select "*"
select select "**********"
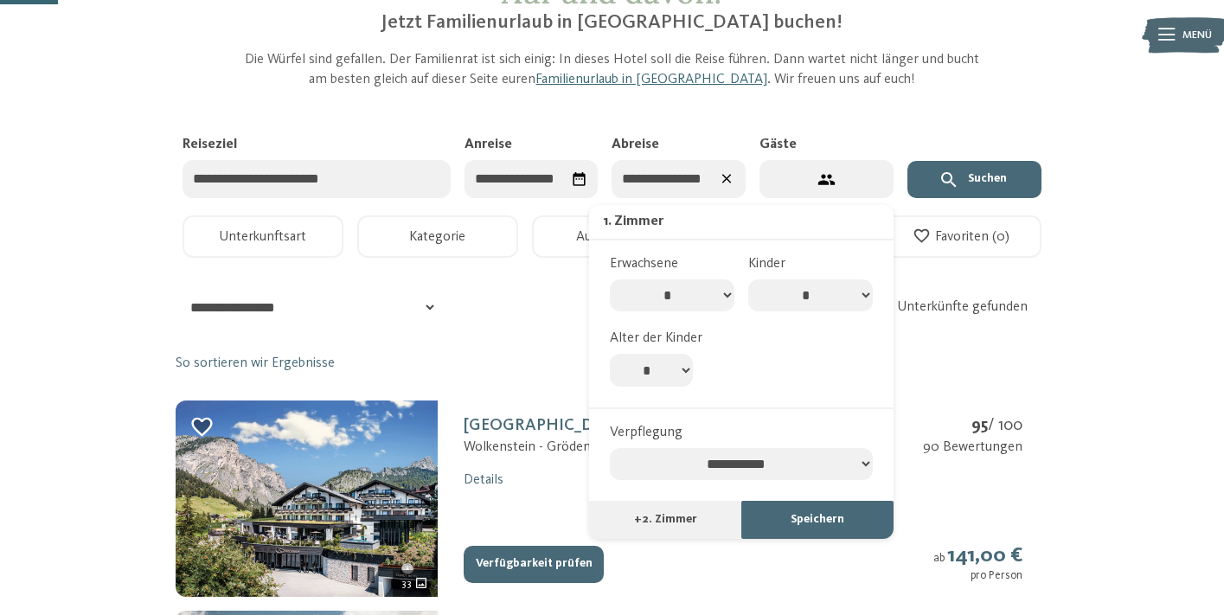
scroll to position [143, 0]
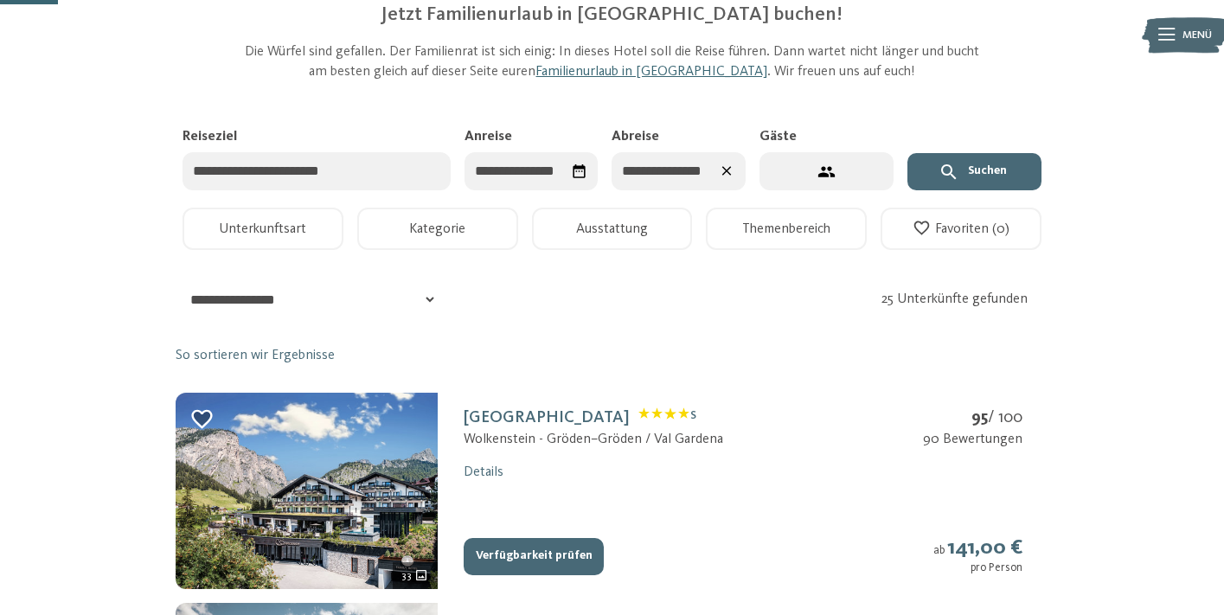
click at [324, 170] on input "Reiseziel" at bounding box center [316, 171] width 268 height 39
click at [474, 292] on div "**********" at bounding box center [612, 299] width 872 height 37
click at [1011, 169] on button "Suchen" at bounding box center [974, 172] width 134 height 38
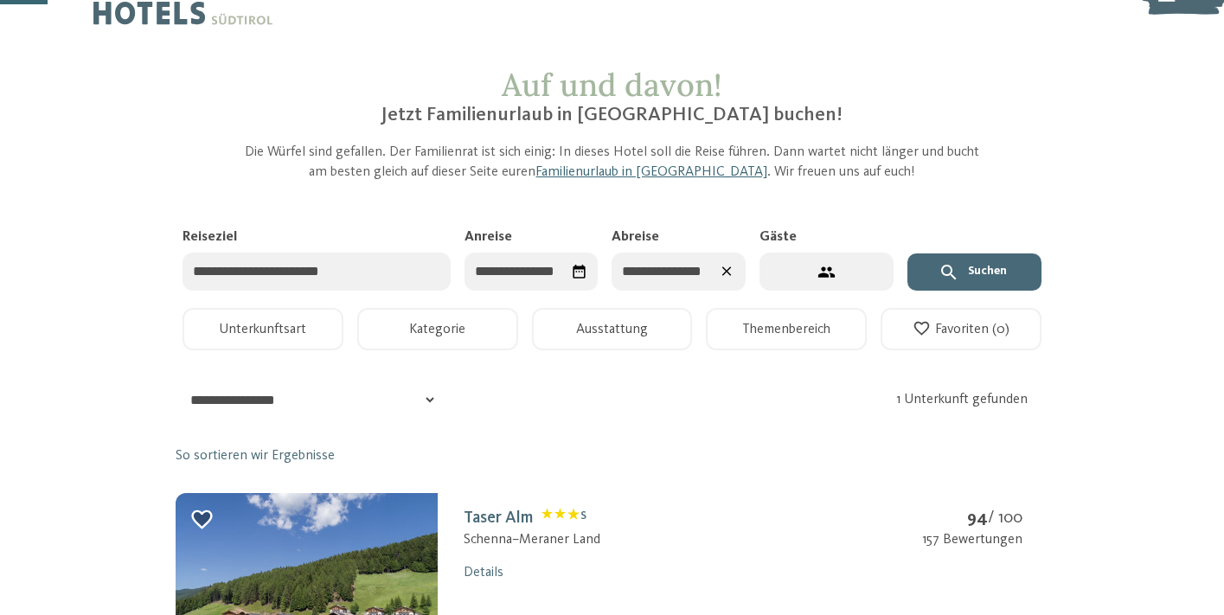
scroll to position [87, 0]
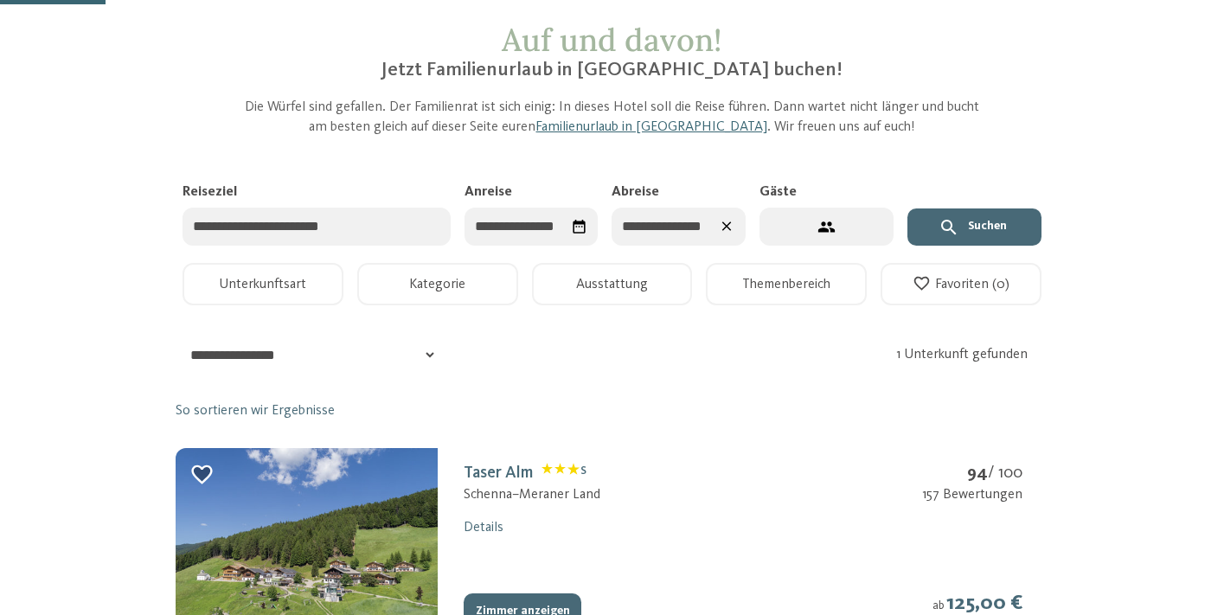
click at [787, 232] on button "3 Gäste – 1 Zimmer" at bounding box center [826, 227] width 134 height 39
select select "*"
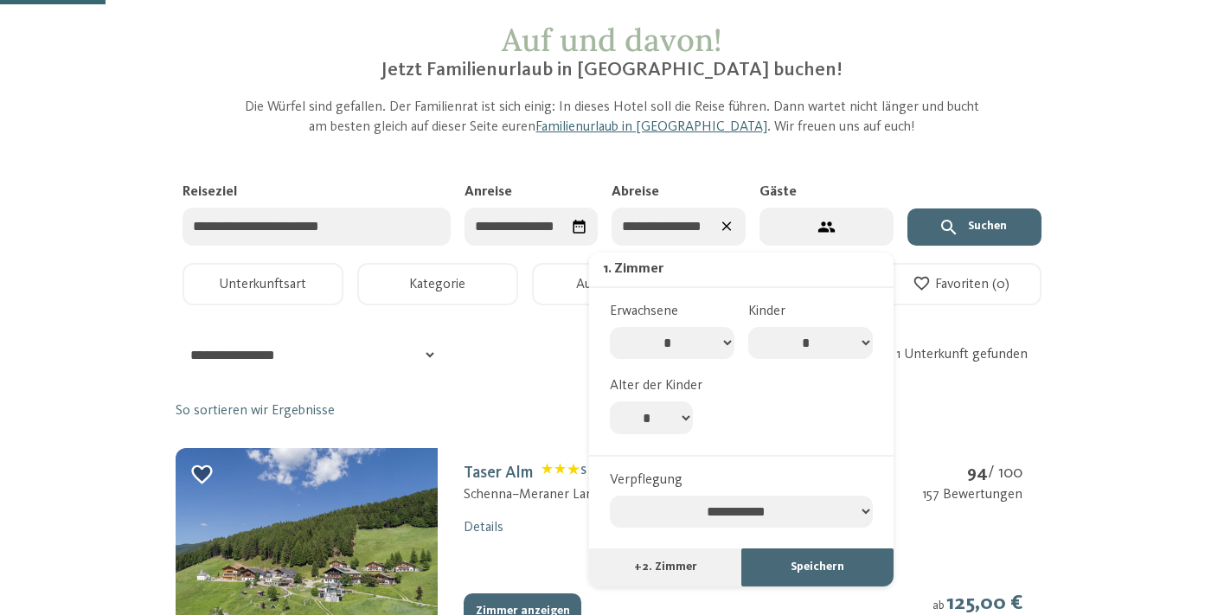
select select "**********"
click at [1013, 204] on div "**********" at bounding box center [612, 222] width 872 height 81
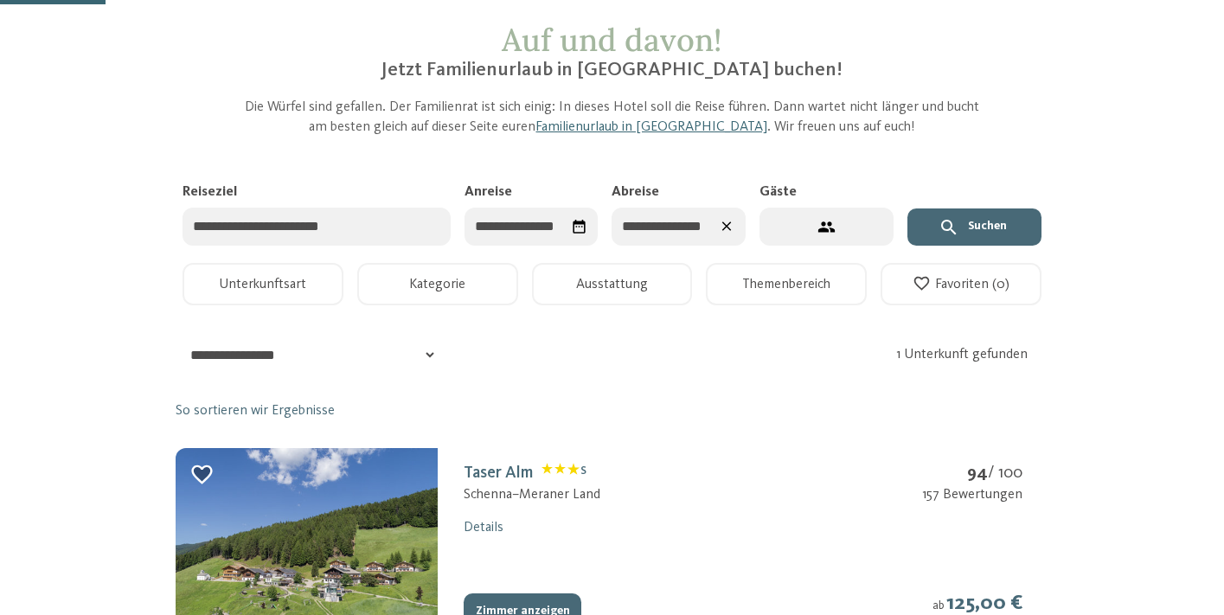
click at [990, 221] on button "Suchen" at bounding box center [974, 227] width 134 height 38
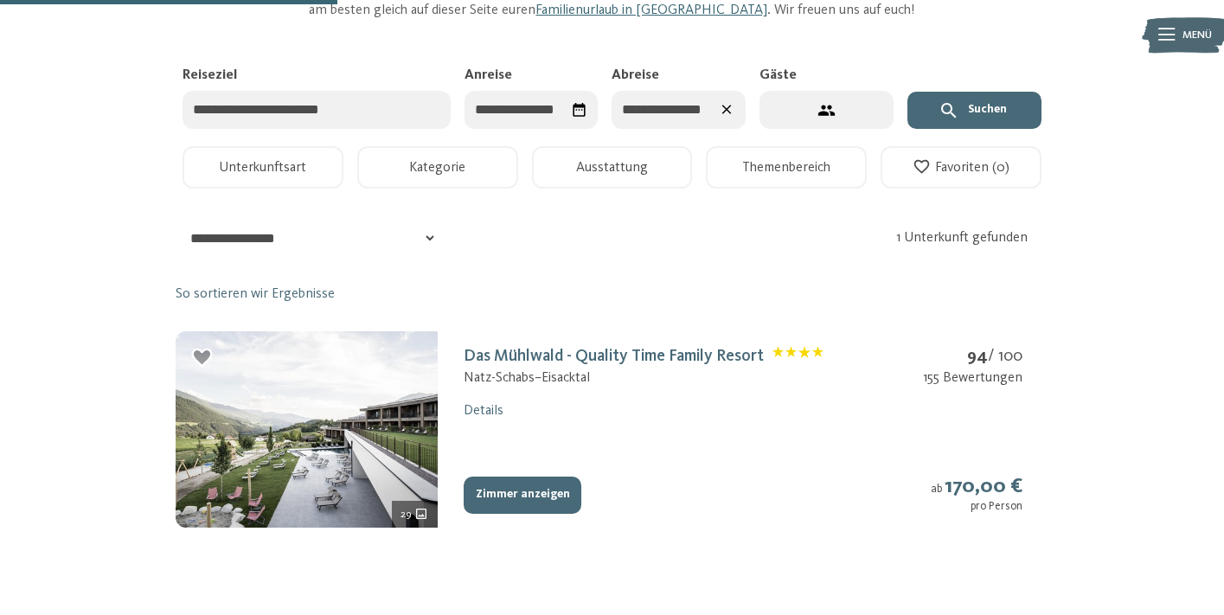
scroll to position [188, 0]
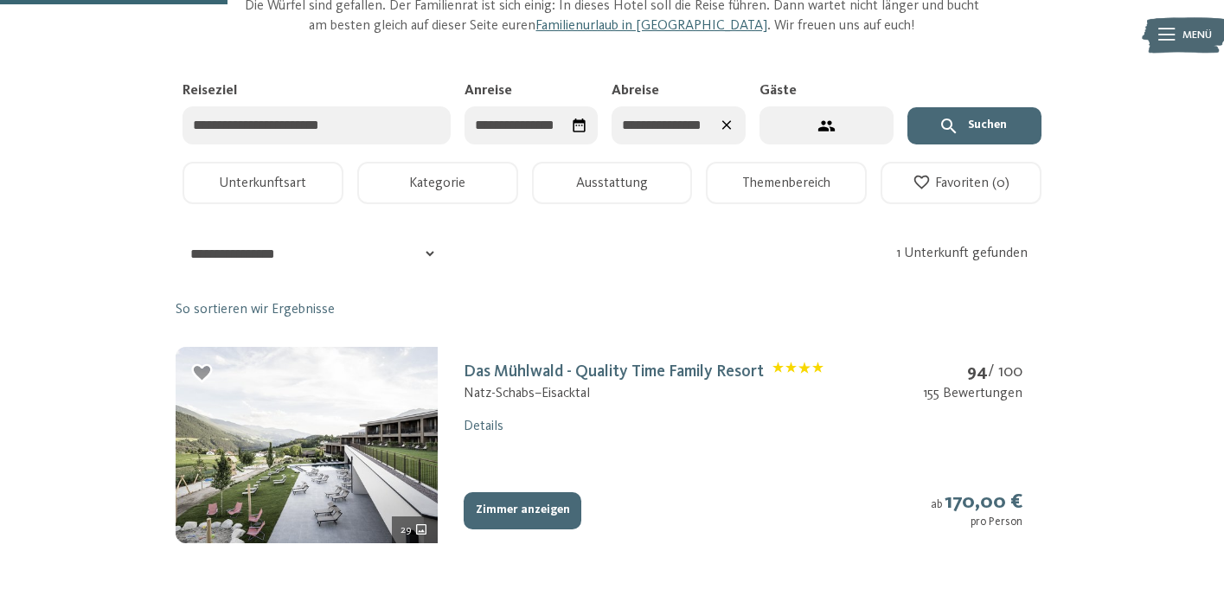
click at [724, 127] on icon at bounding box center [727, 126] width 16 height 16
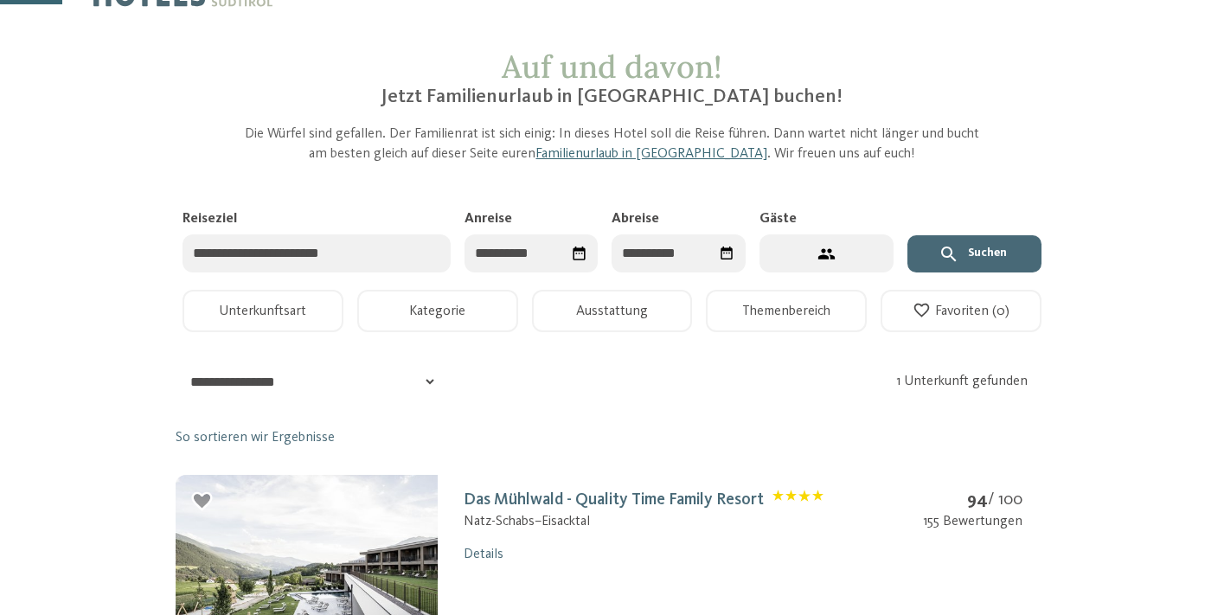
scroll to position [53, 0]
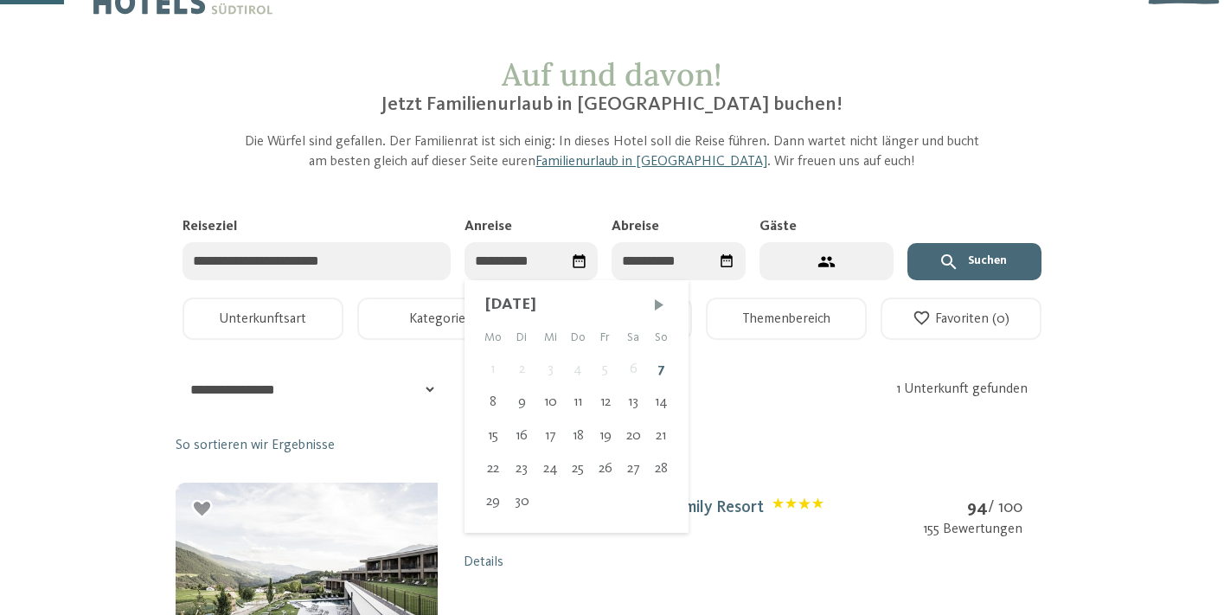
click at [543, 263] on input "Anreise" at bounding box center [531, 261] width 134 height 39
click at [654, 299] on span "Nächster Monat" at bounding box center [658, 304] width 17 height 17
click at [654, 298] on span "Nächster Monat" at bounding box center [657, 304] width 17 height 17
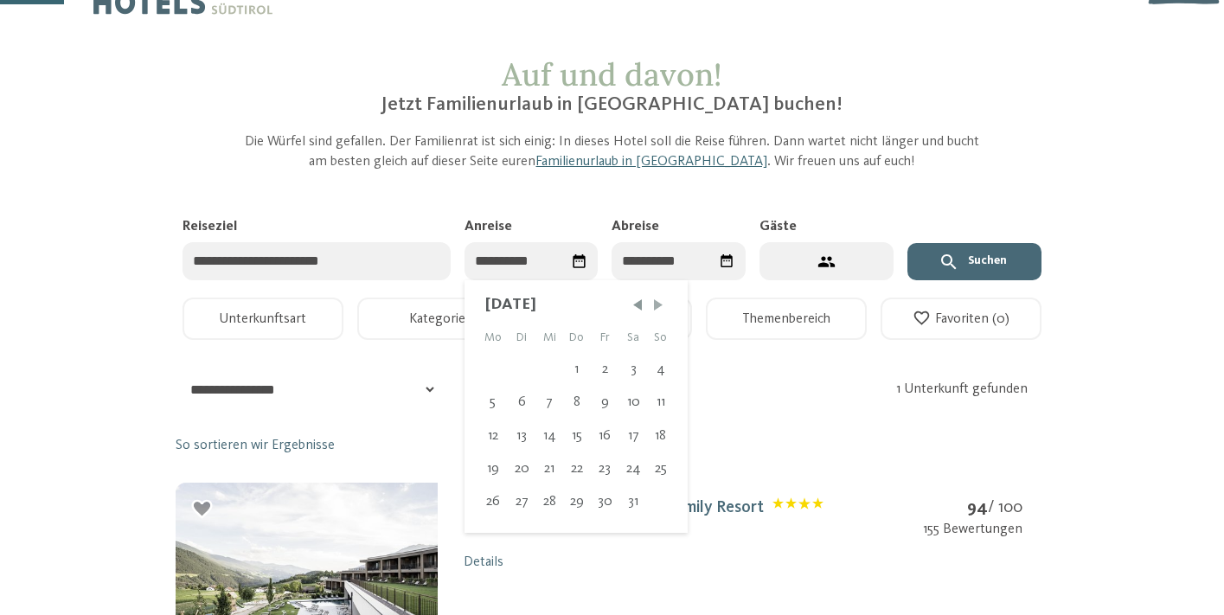
click at [654, 298] on span "Nächster Monat" at bounding box center [657, 304] width 17 height 17
click at [654, 298] on span "Nächster Monat" at bounding box center [655, 304] width 17 height 17
click at [654, 298] on span "Nächster Monat" at bounding box center [657, 304] width 17 height 17
click at [626, 468] on div "25" at bounding box center [632, 468] width 26 height 33
type input "**********"
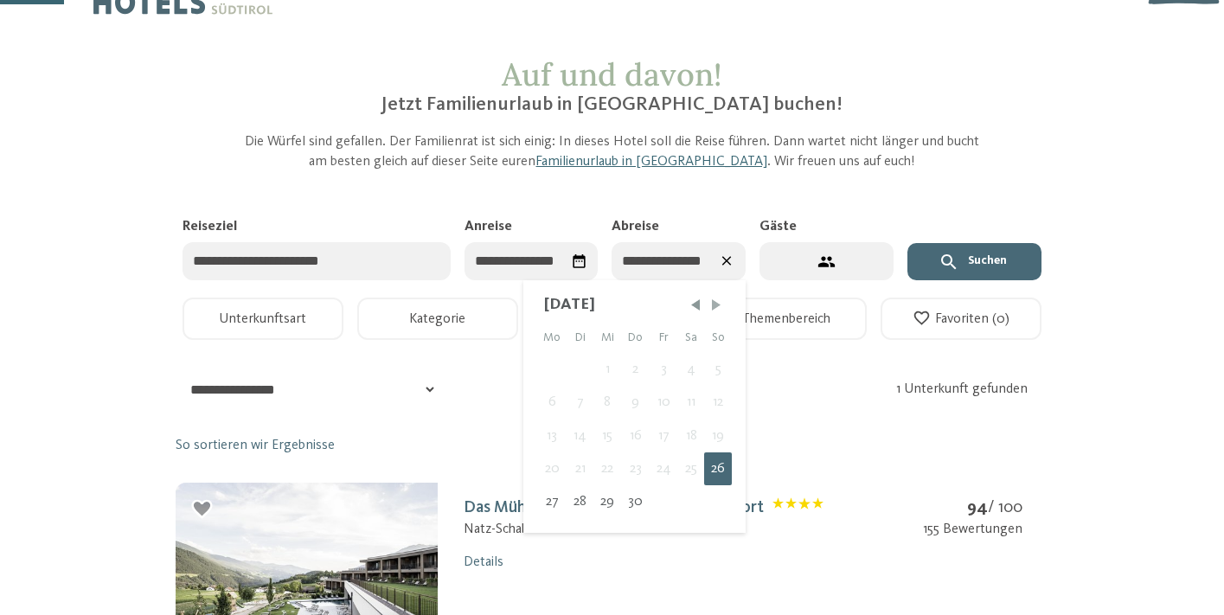
click at [714, 300] on span "Nächster Monat" at bounding box center [715, 304] width 17 height 17
click at [608, 398] on div "6" at bounding box center [605, 402] width 29 height 33
type input "**********"
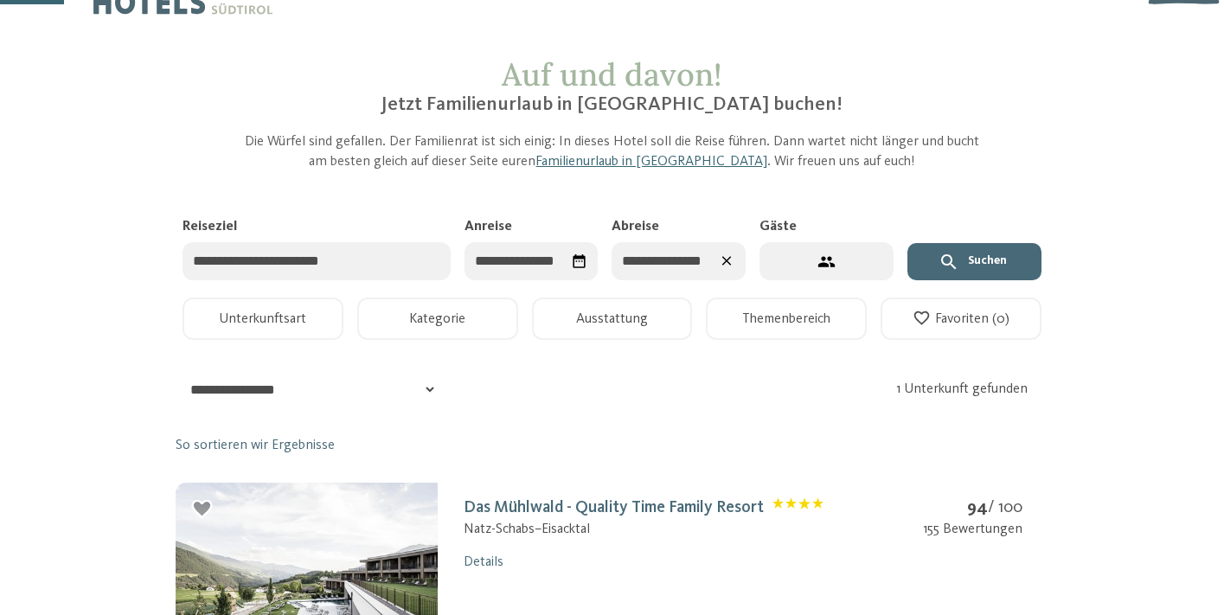
click at [796, 270] on button "3 Gäste – 1 Zimmer" at bounding box center [826, 261] width 134 height 39
select select "*"
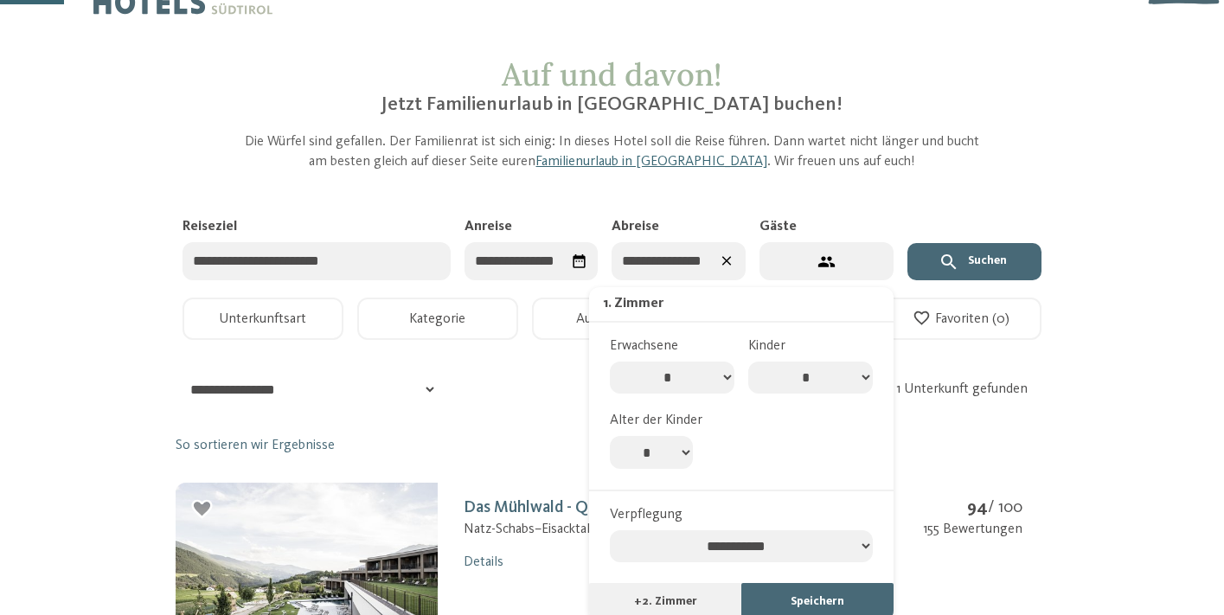
select select "**********"
click at [792, 583] on button "Speichern" at bounding box center [817, 602] width 152 height 38
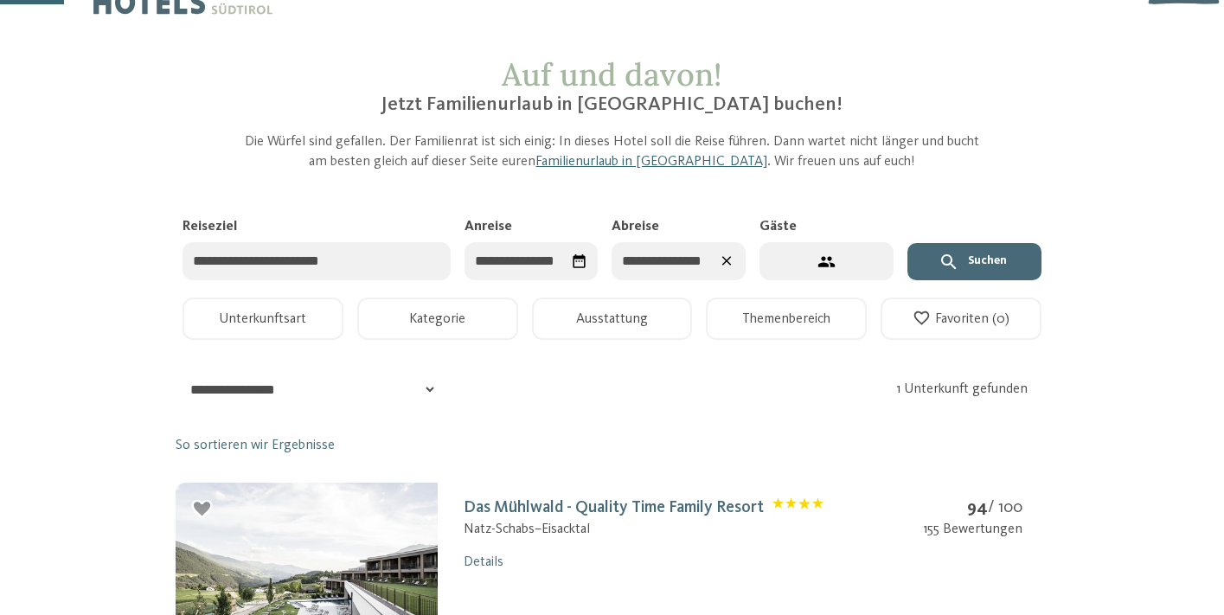
click at [977, 252] on button "Suchen" at bounding box center [974, 262] width 134 height 38
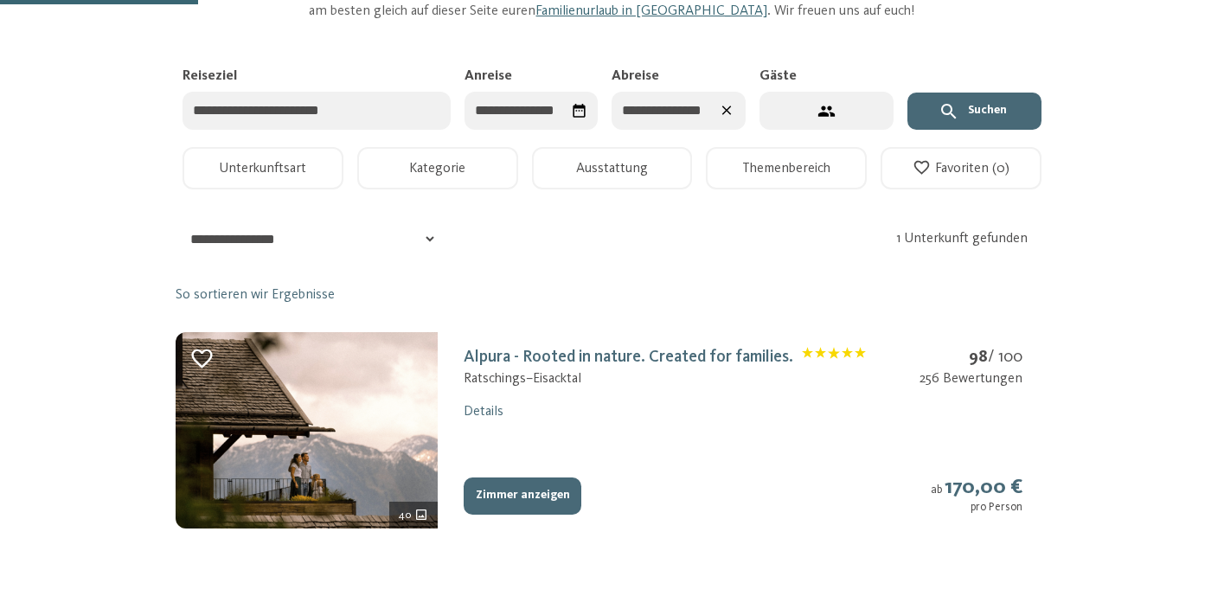
scroll to position [212, 0]
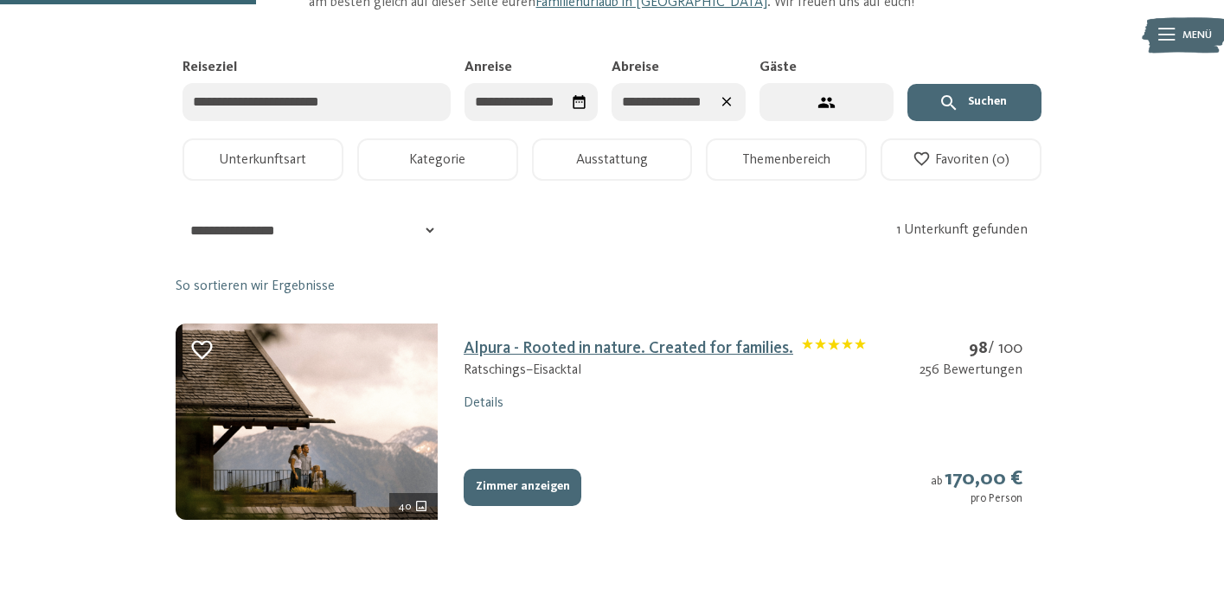
click at [509, 340] on link "Alpura - Rooted in nature. Created for families." at bounding box center [664, 348] width 402 height 17
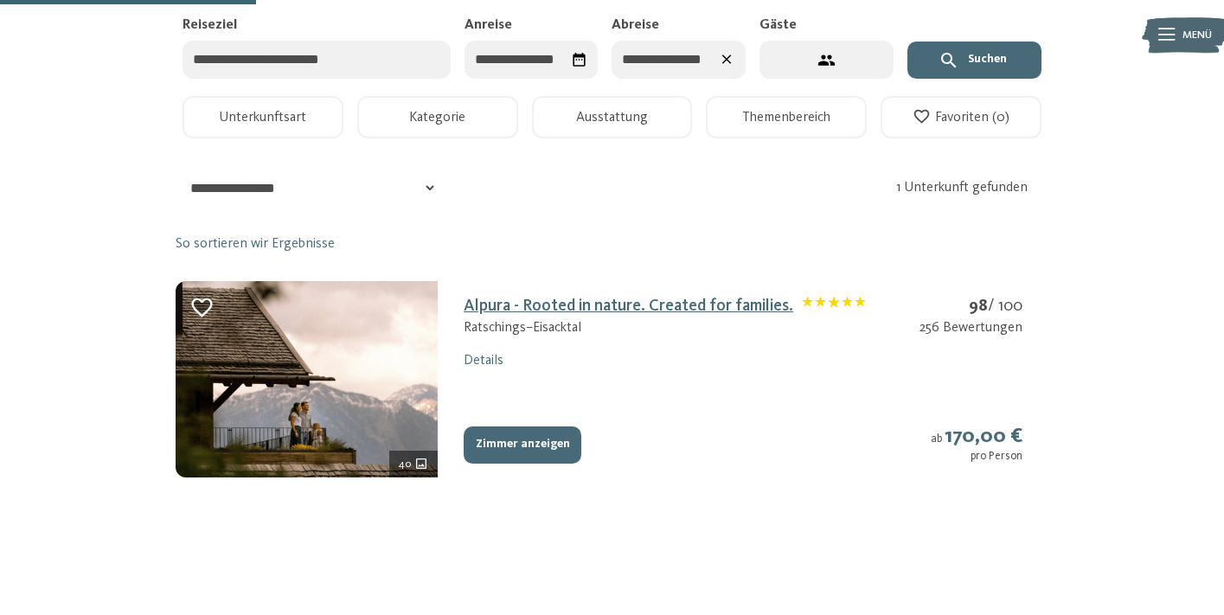
select select "*"
select select "**********"
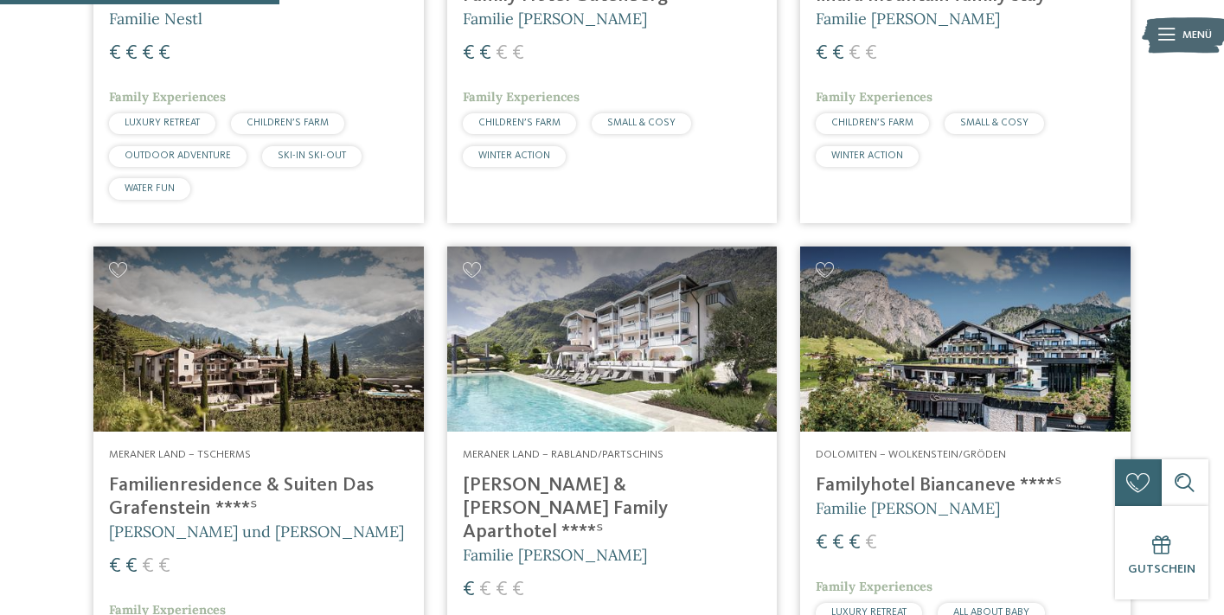
scroll to position [1076, 0]
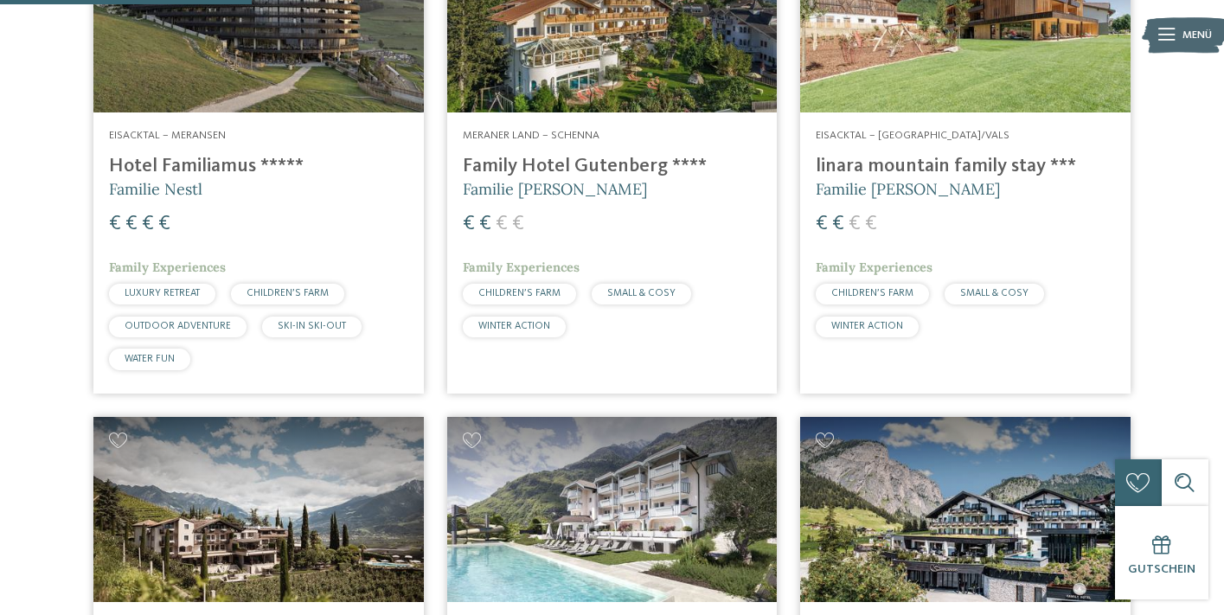
click at [936, 131] on span "Eisacktal – [GEOGRAPHIC_DATA]/Vals" at bounding box center [912, 135] width 194 height 11
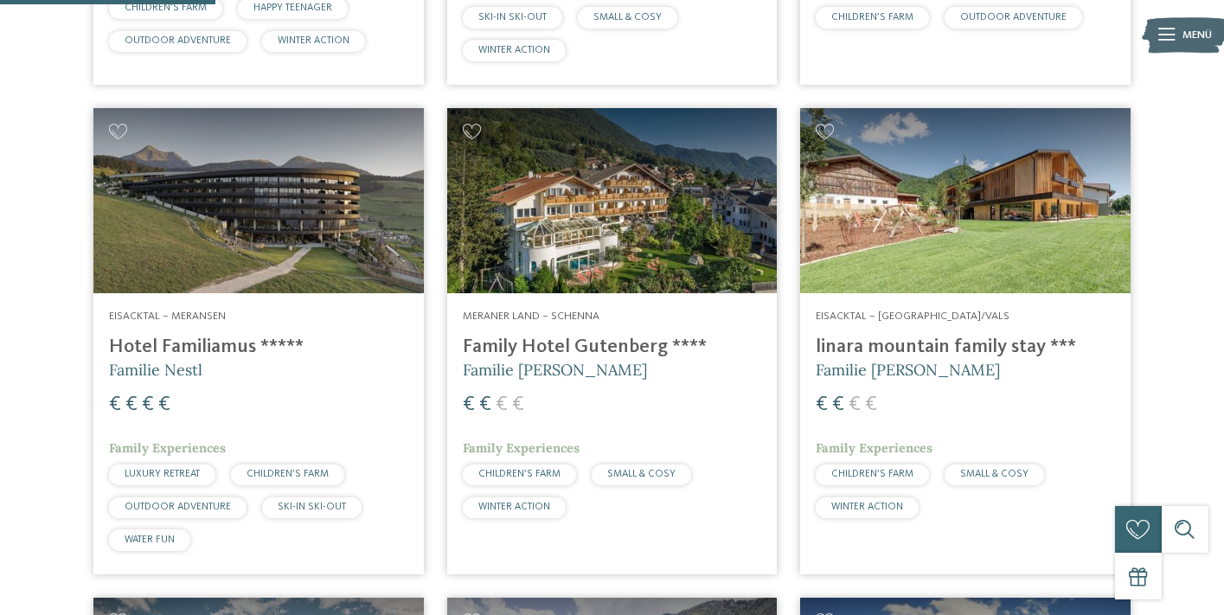
scroll to position [872, 0]
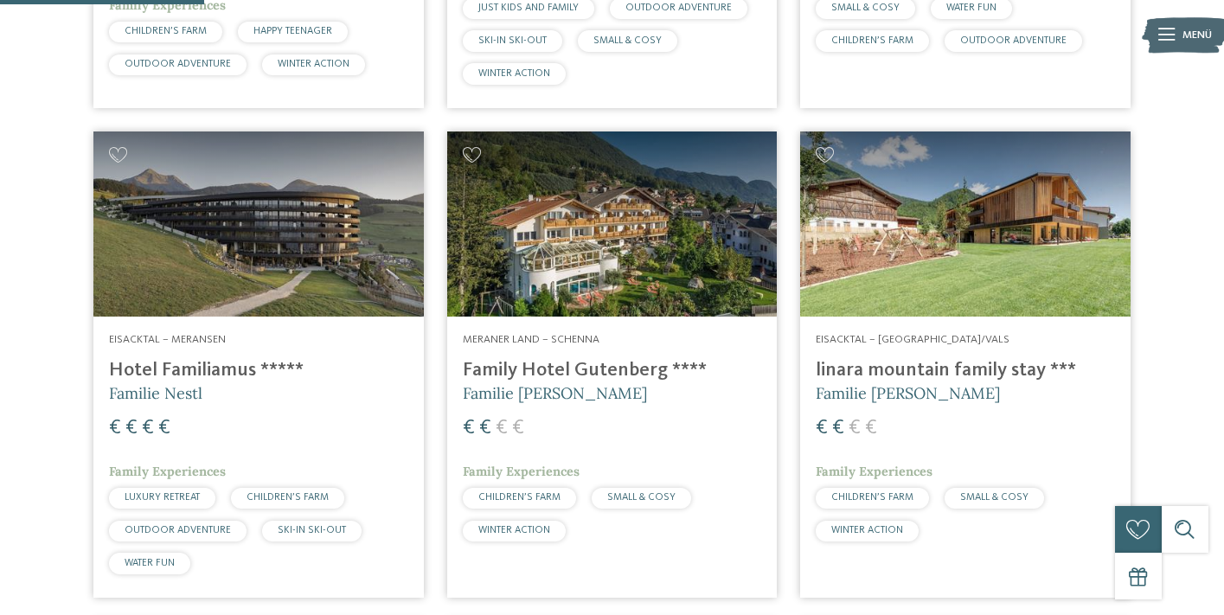
click at [693, 199] on img at bounding box center [612, 224] width 330 height 186
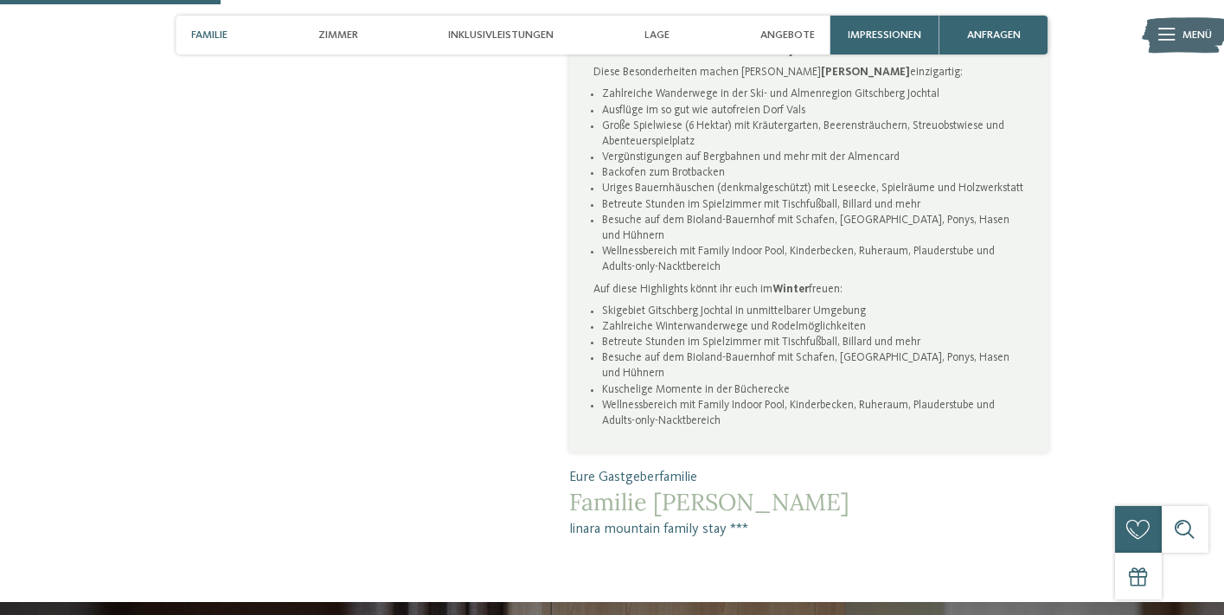
scroll to position [919, 0]
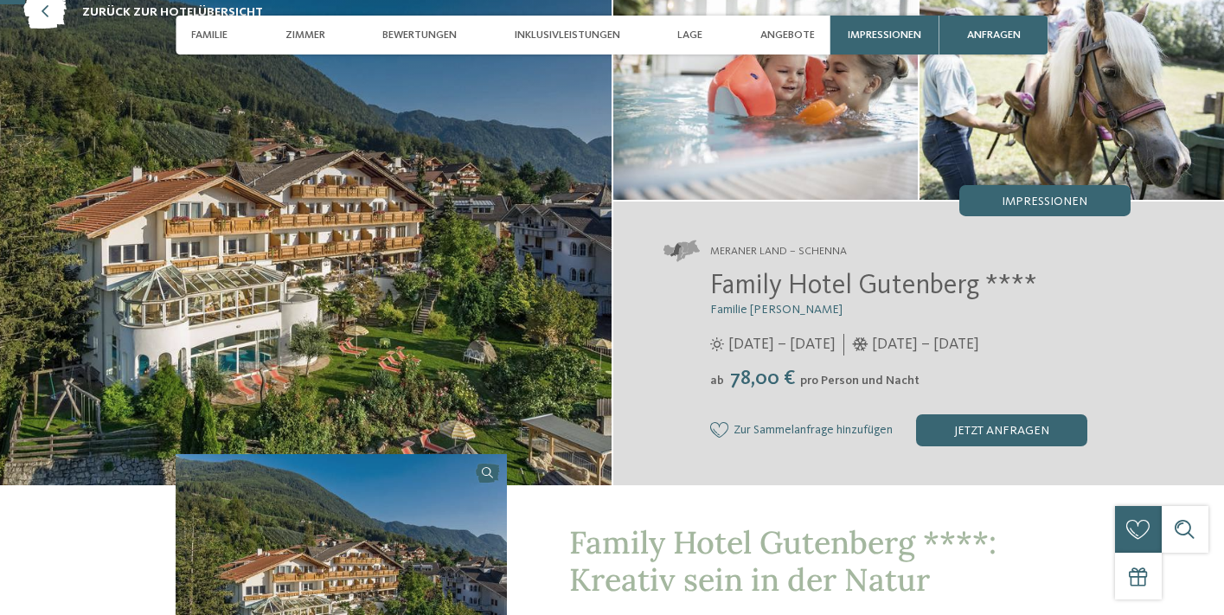
scroll to position [144, 0]
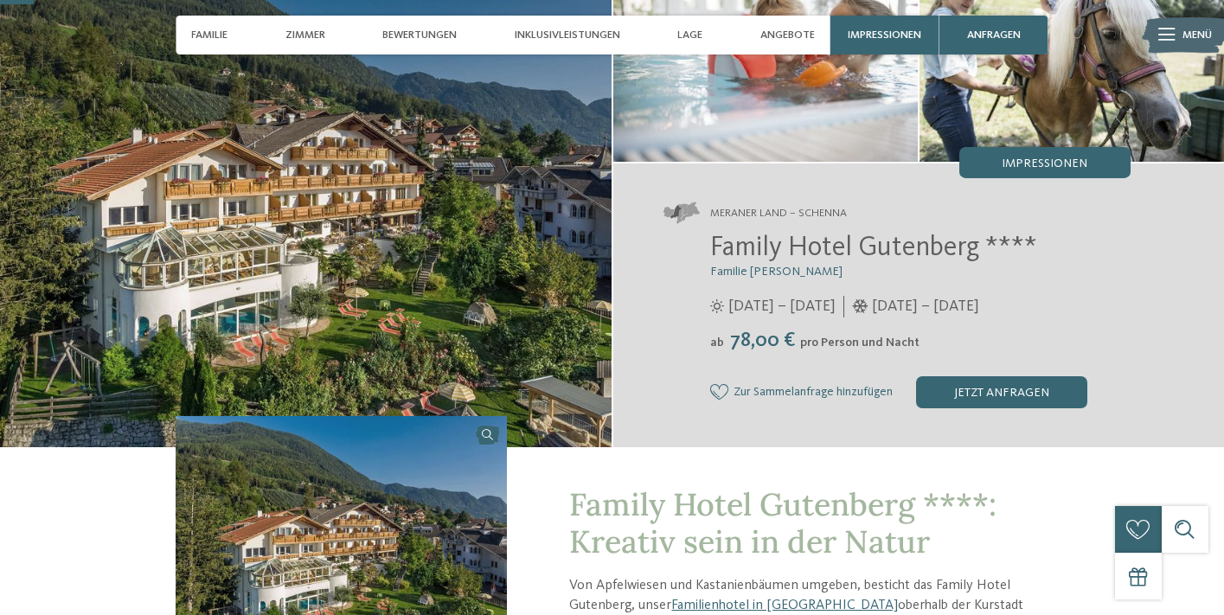
click at [585, 220] on img at bounding box center [305, 189] width 611 height 513
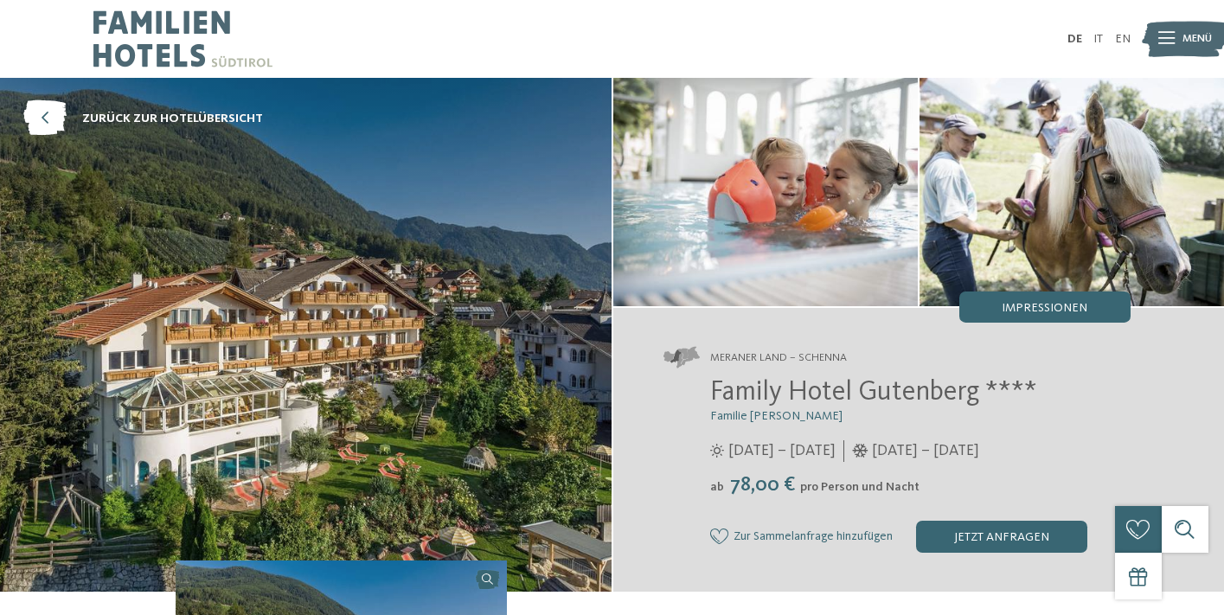
scroll to position [0, 0]
click at [34, 116] on icon at bounding box center [44, 118] width 43 height 35
